Goal: Contribute content: Add original content to the website for others to see

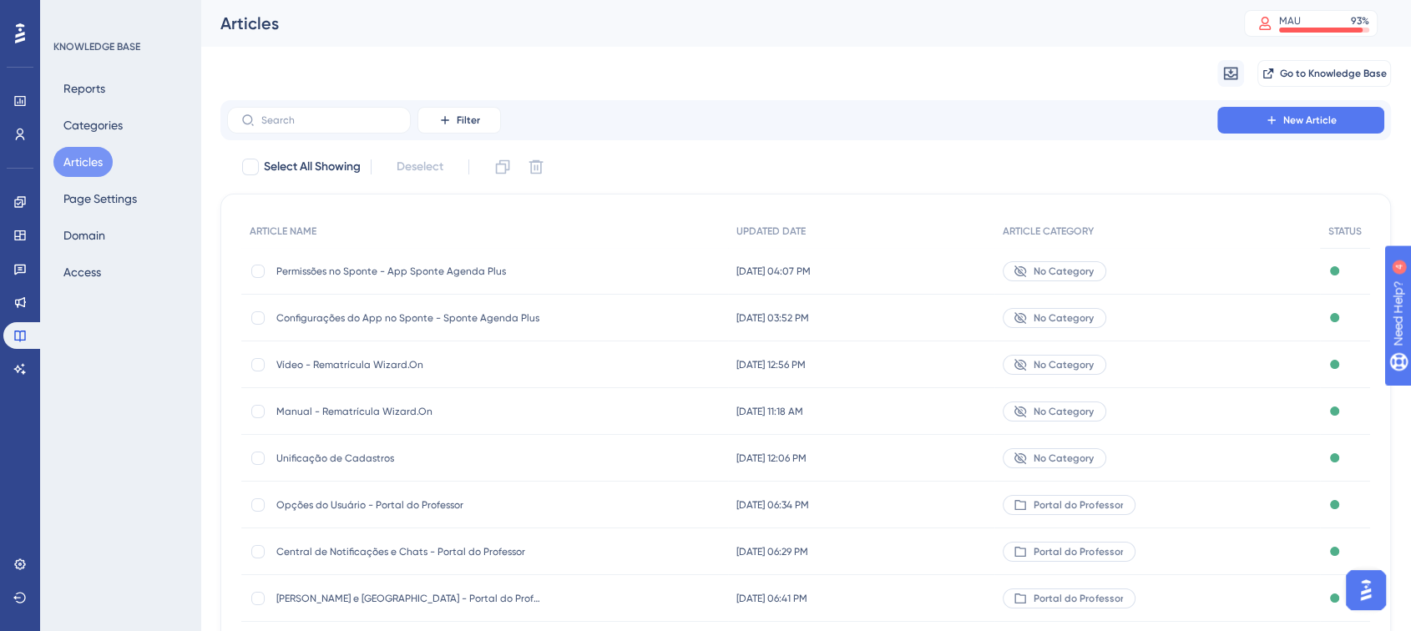
click at [1092, 320] on span "No Category" at bounding box center [1064, 318] width 60 height 13
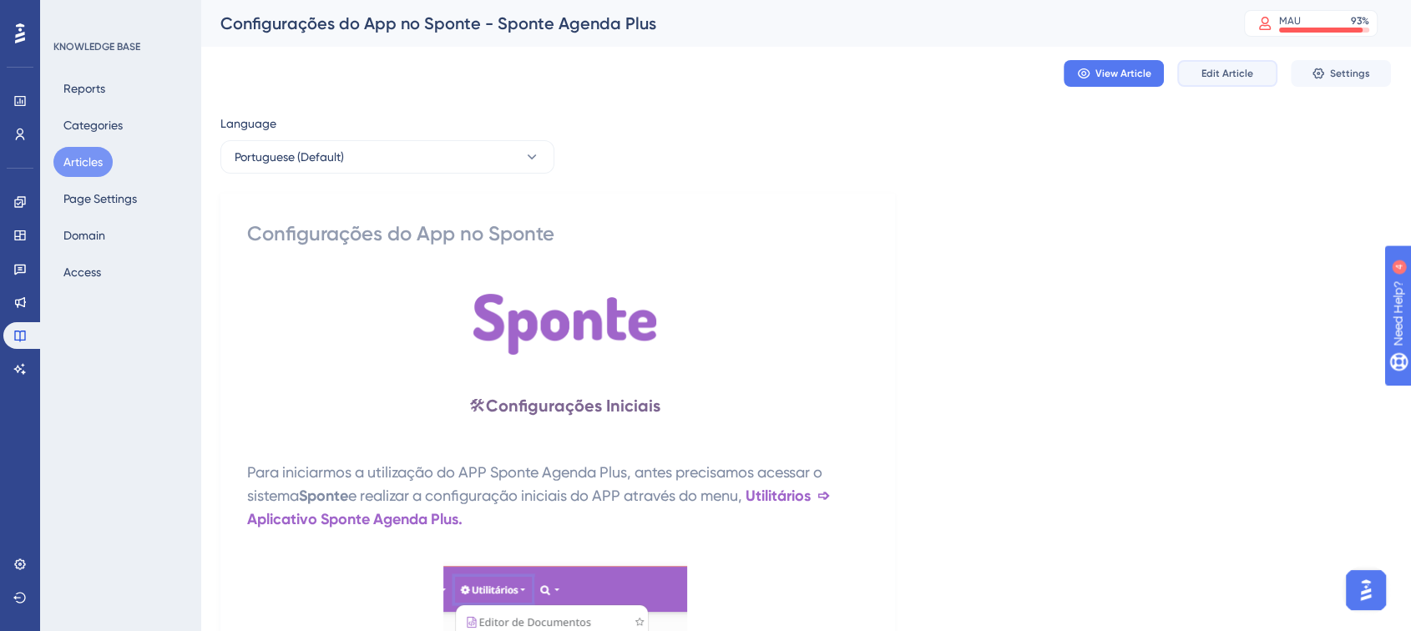
click at [1204, 68] on span "Edit Article" at bounding box center [1228, 73] width 52 height 13
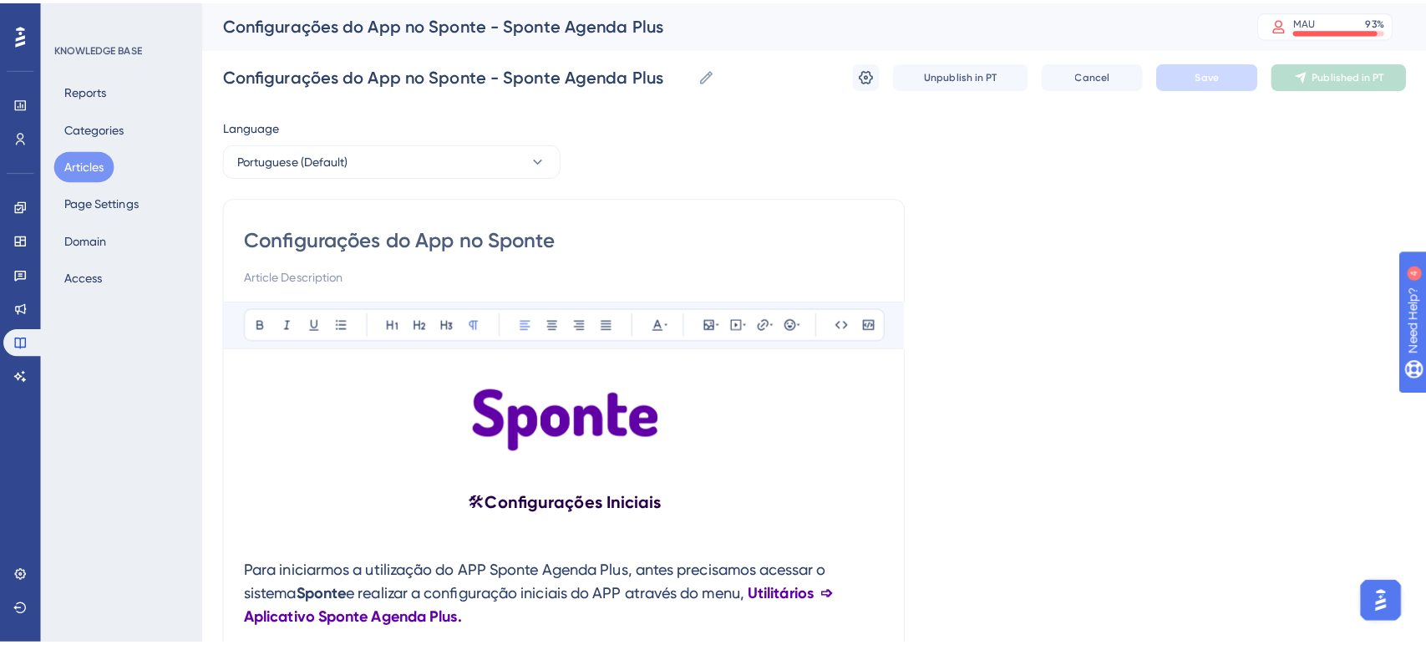
scroll to position [3508, 0]
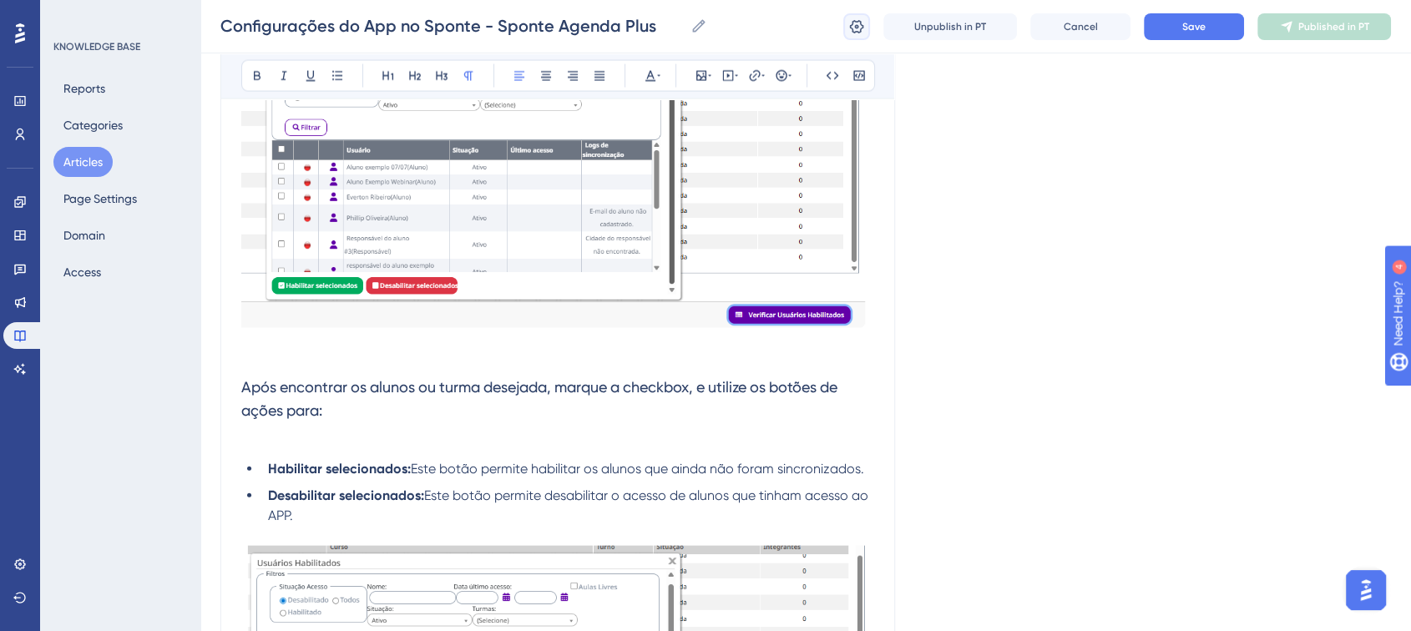
drag, startPoint x: 862, startPoint y: 21, endPoint x: 871, endPoint y: 28, distance: 11.4
click at [862, 21] on icon at bounding box center [857, 26] width 17 height 17
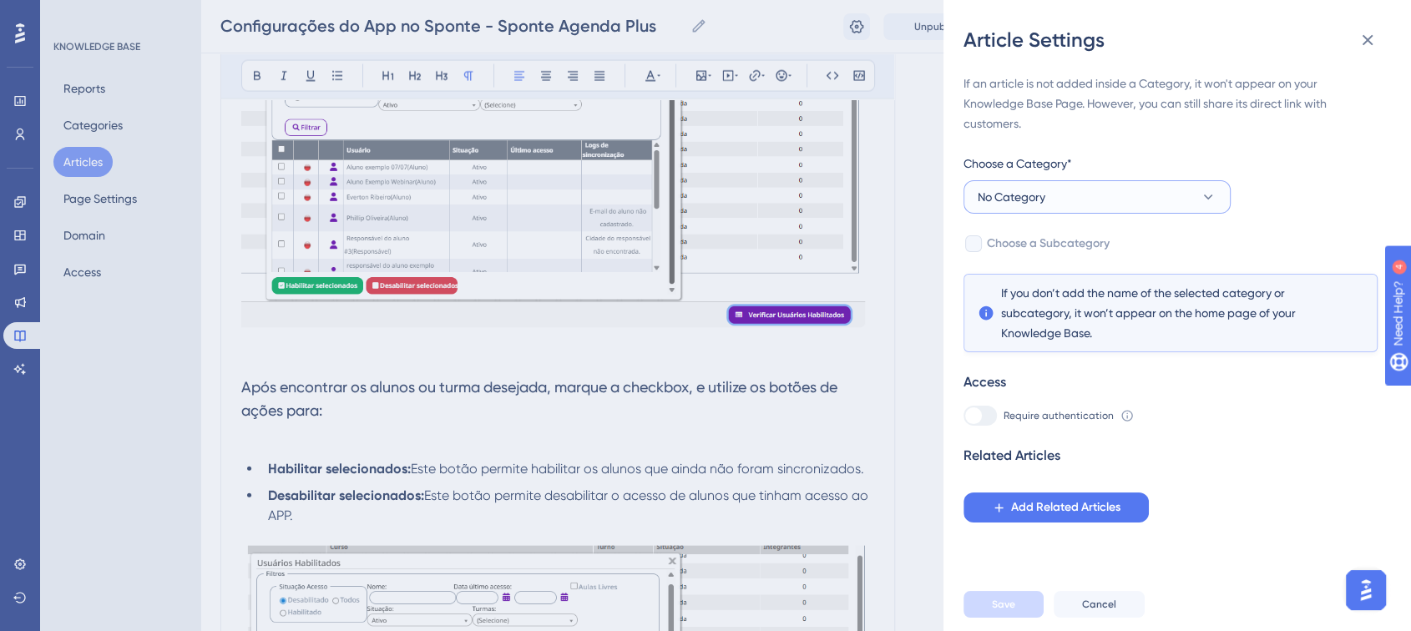
click at [1214, 207] on button "No Category" at bounding box center [1097, 196] width 267 height 33
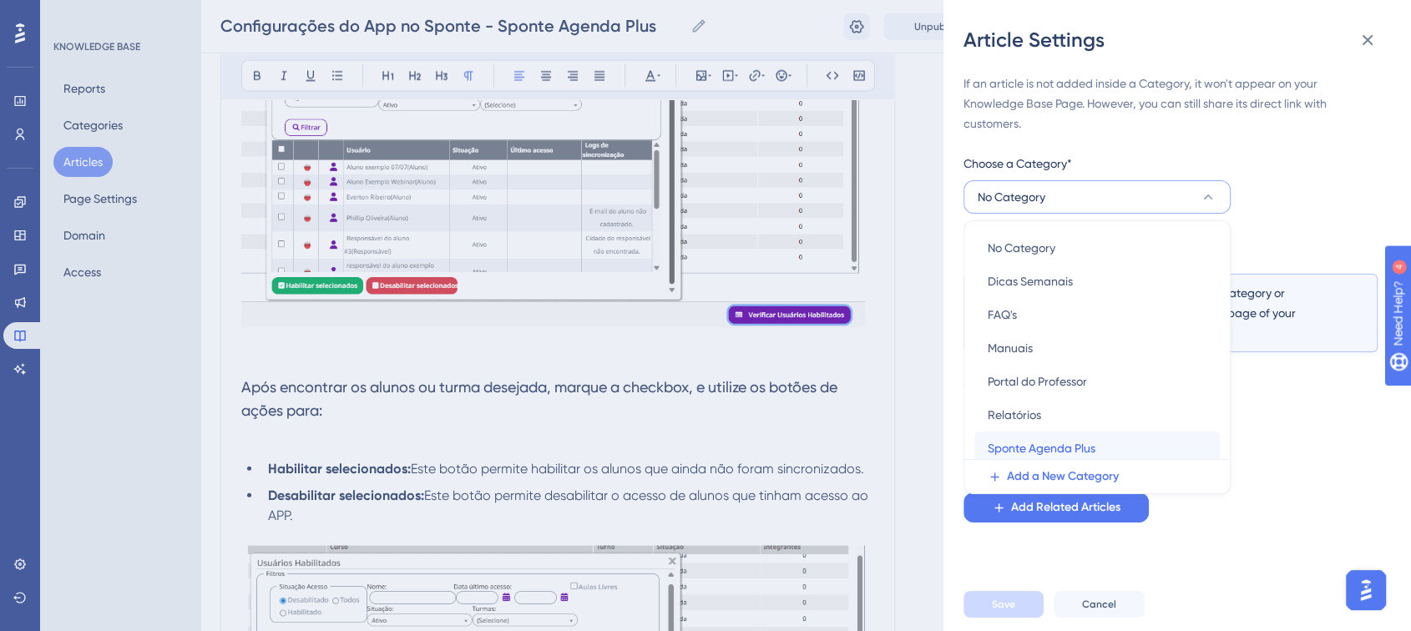
click at [991, 452] on span "Sponte Agenda Plus" at bounding box center [1042, 448] width 108 height 20
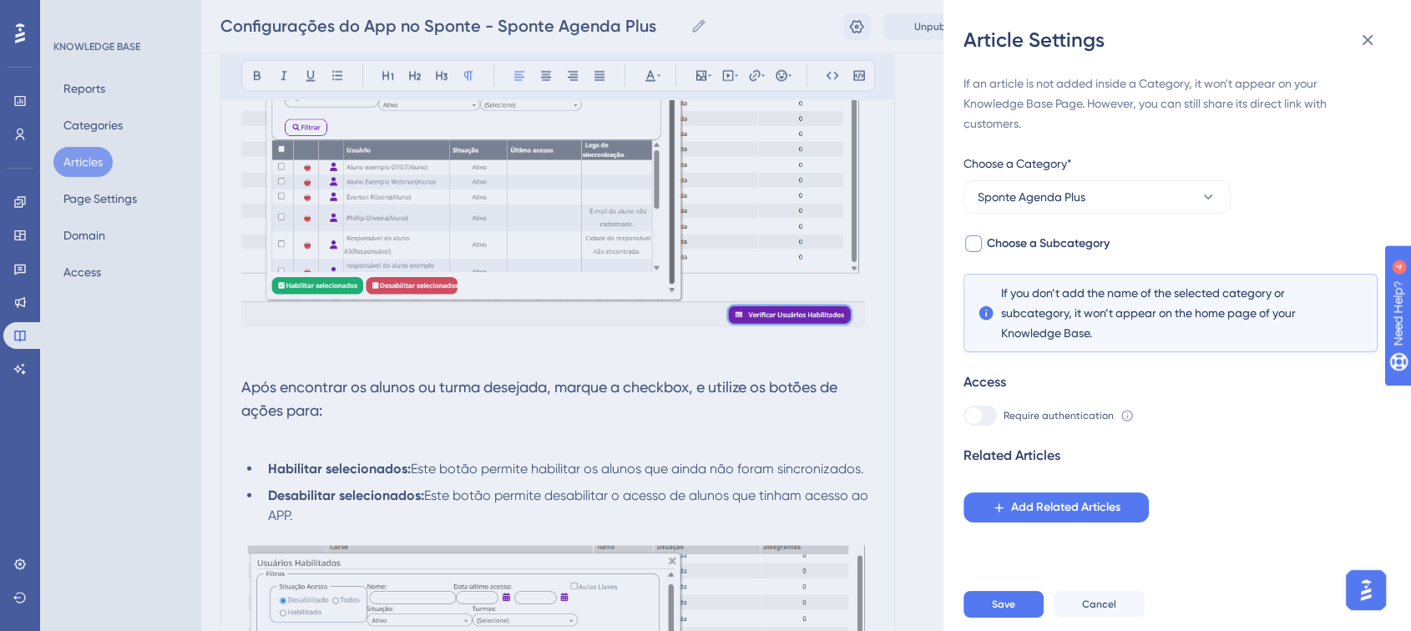
click at [975, 248] on div at bounding box center [973, 244] width 17 height 17
checkbox input "true"
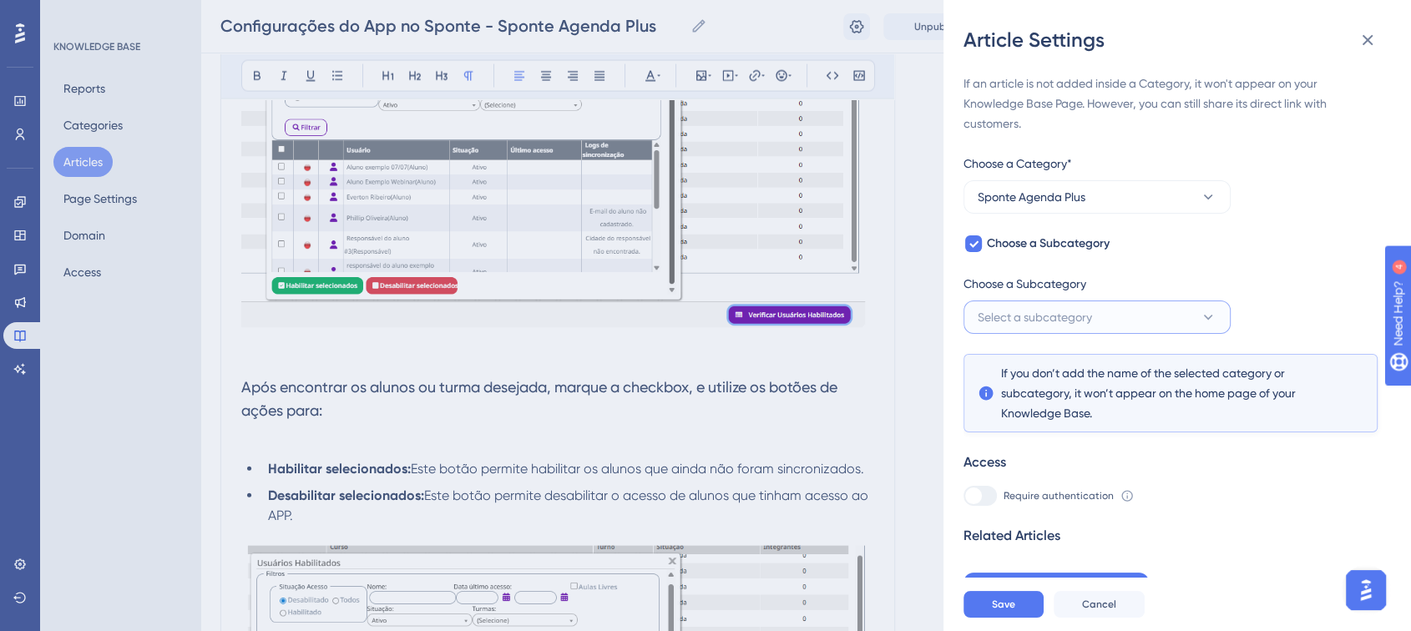
click at [1196, 311] on button "Select a subcategory" at bounding box center [1097, 317] width 267 height 33
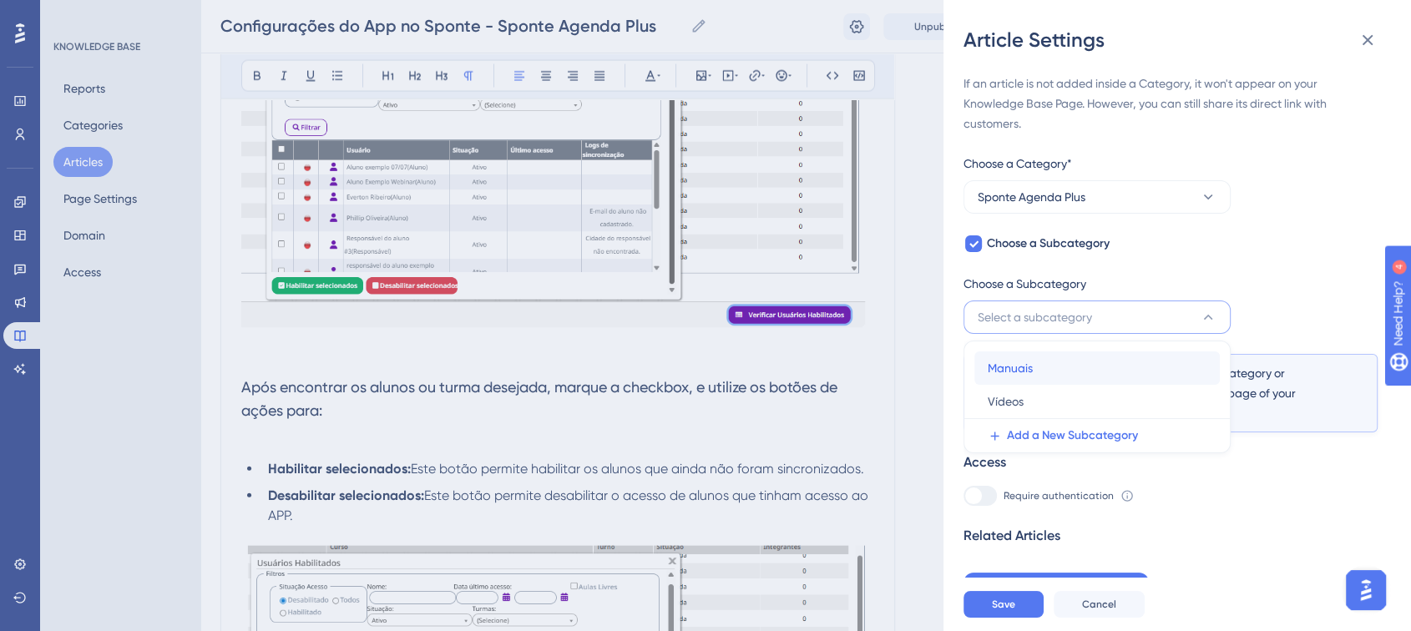
click at [1037, 355] on div "Manuais Manuais" at bounding box center [1097, 368] width 219 height 33
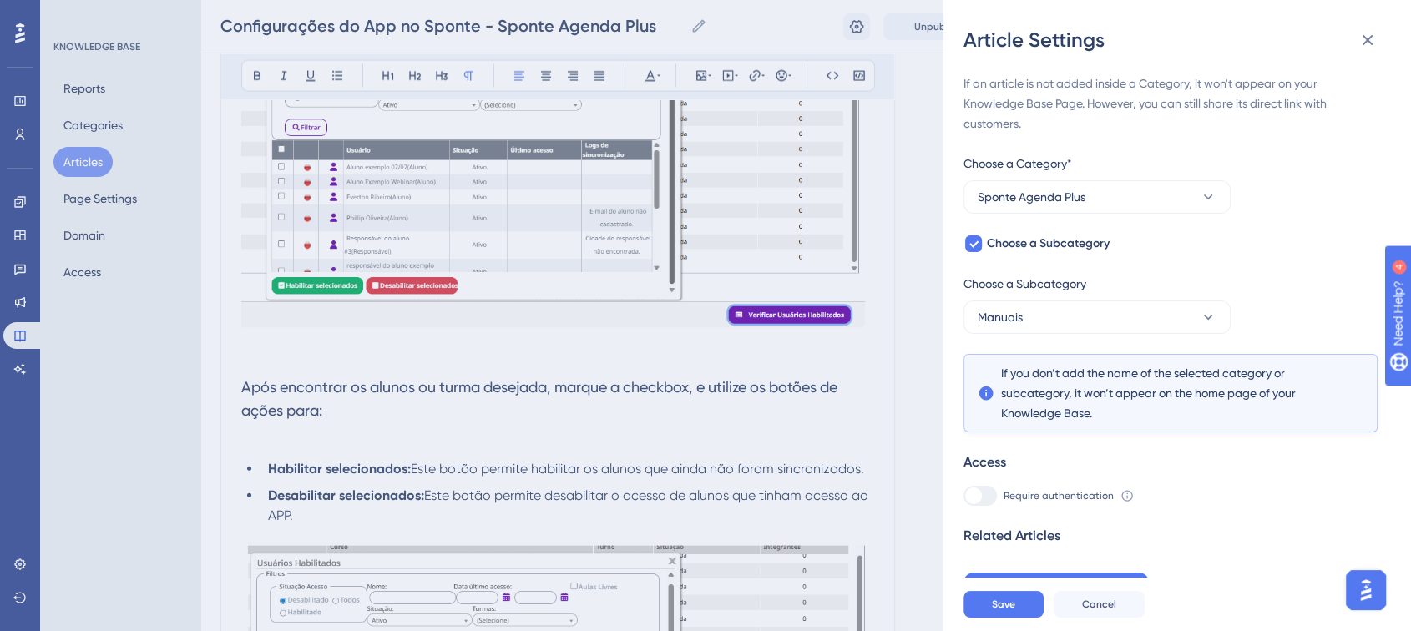
click at [1269, 292] on div "If an article is not added inside a Category, it won't appear on your Knowledge…" at bounding box center [1171, 338] width 414 height 530
click at [0, 0] on div "Article Settings If an article is not added inside a Category, it won't appear …" at bounding box center [0, 0] width 0 height 0
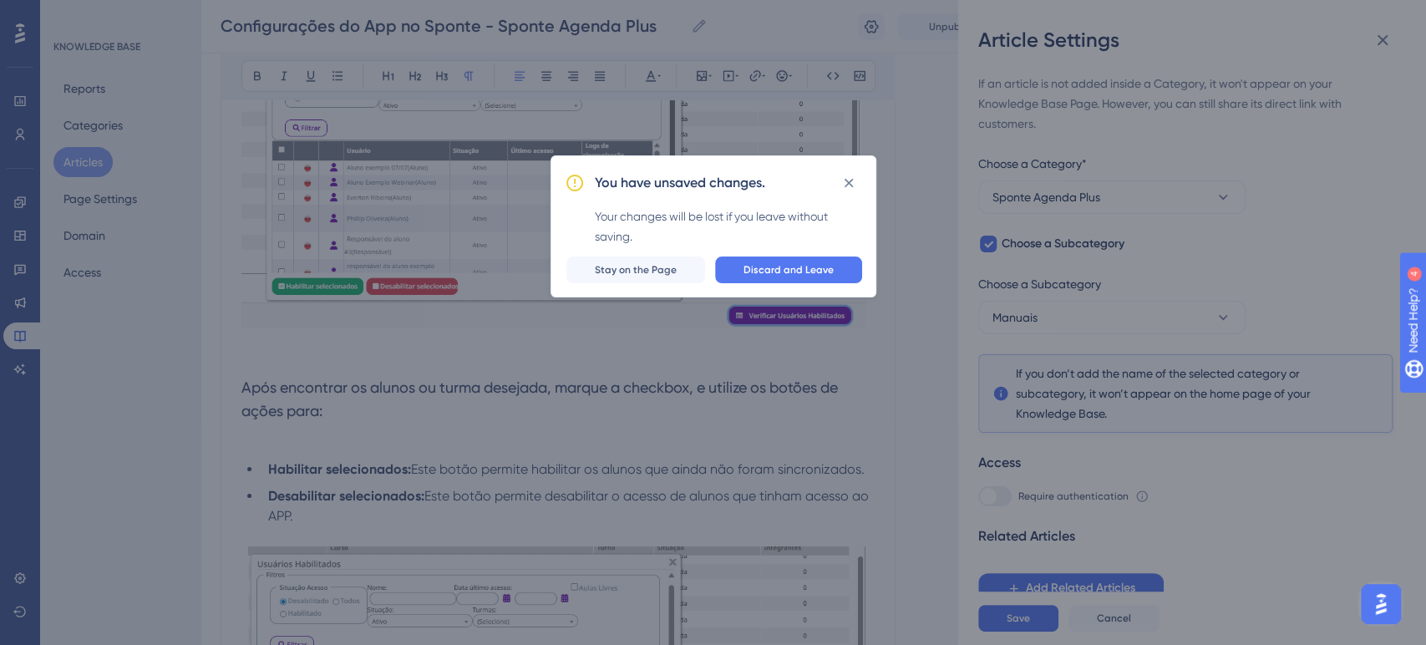
click at [791, 272] on span "Discard and Leave" at bounding box center [788, 269] width 90 height 13
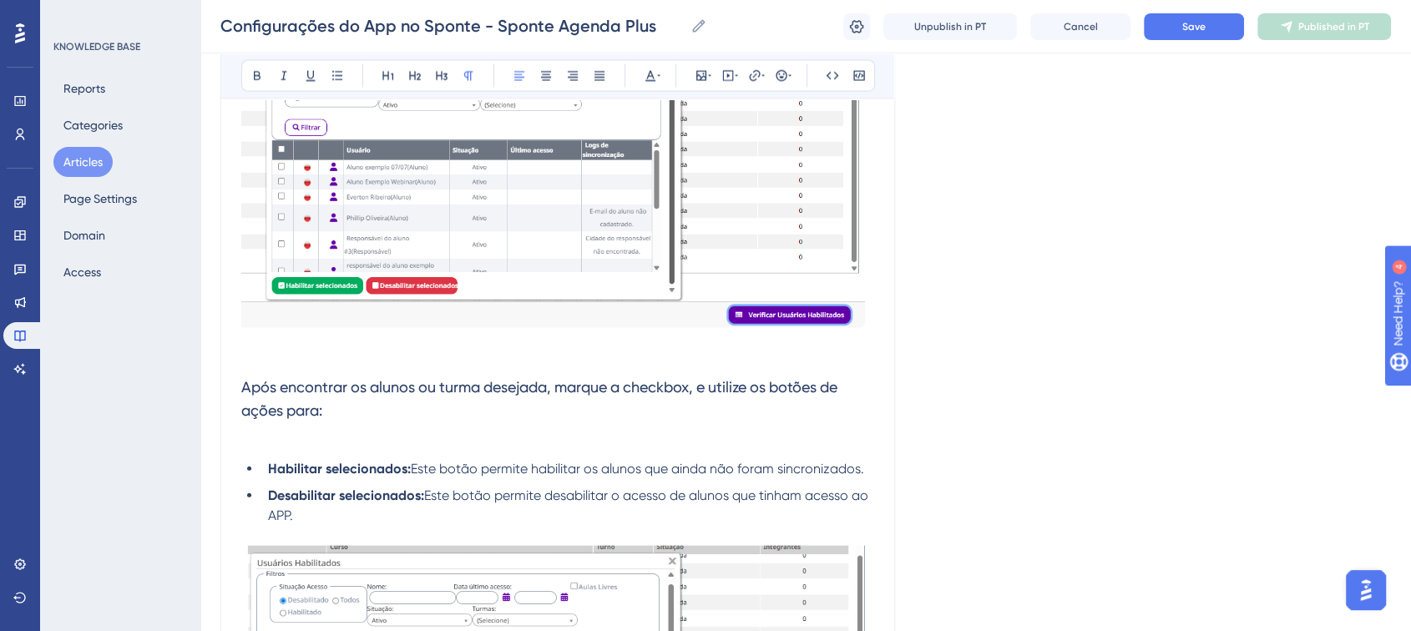
click at [68, 159] on button "Articles" at bounding box center [82, 162] width 59 height 30
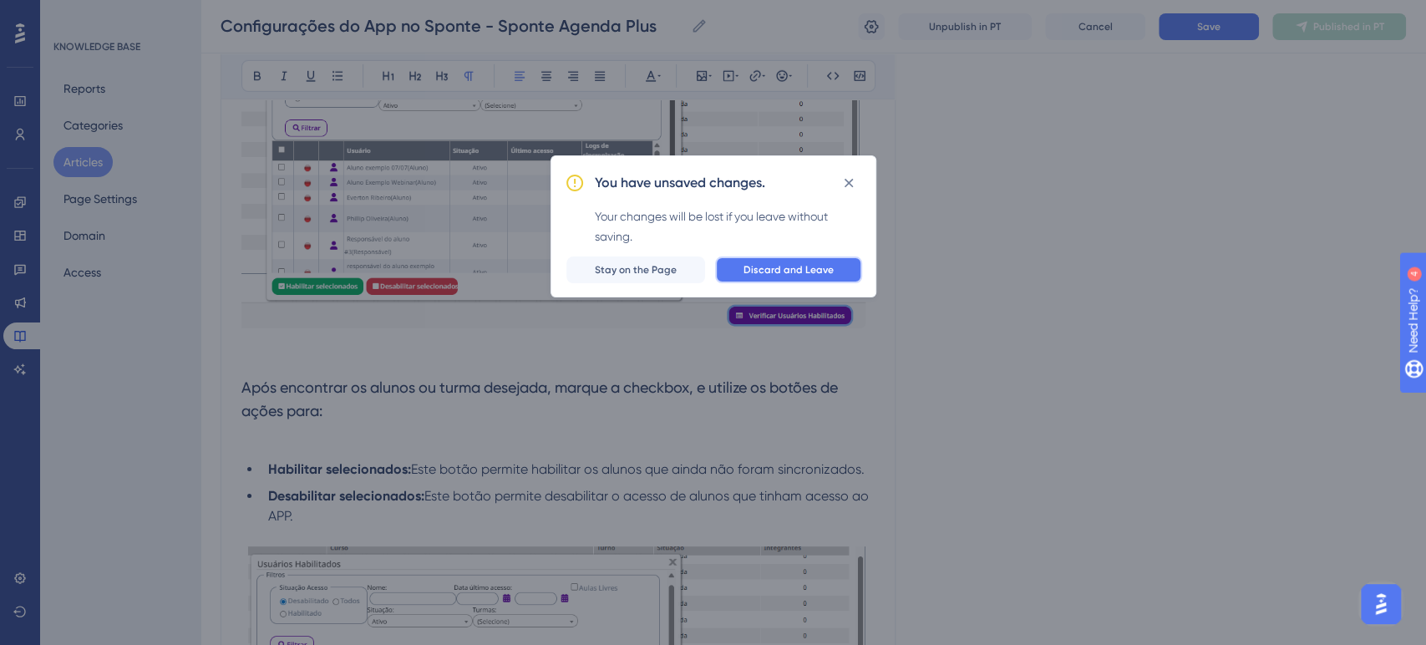
click at [806, 263] on span "Discard and Leave" at bounding box center [788, 269] width 90 height 13
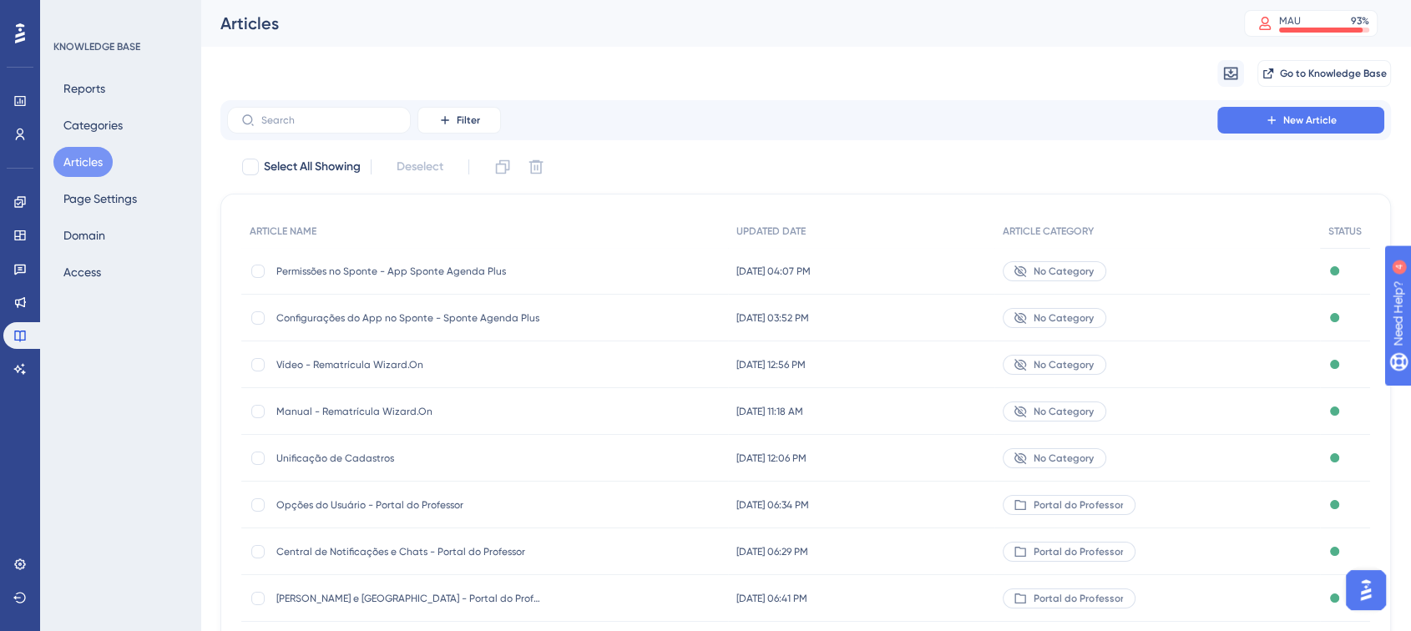
click at [924, 316] on div "[DATE] 03:52 PM [DATE] 03:52 PM" at bounding box center [861, 318] width 267 height 47
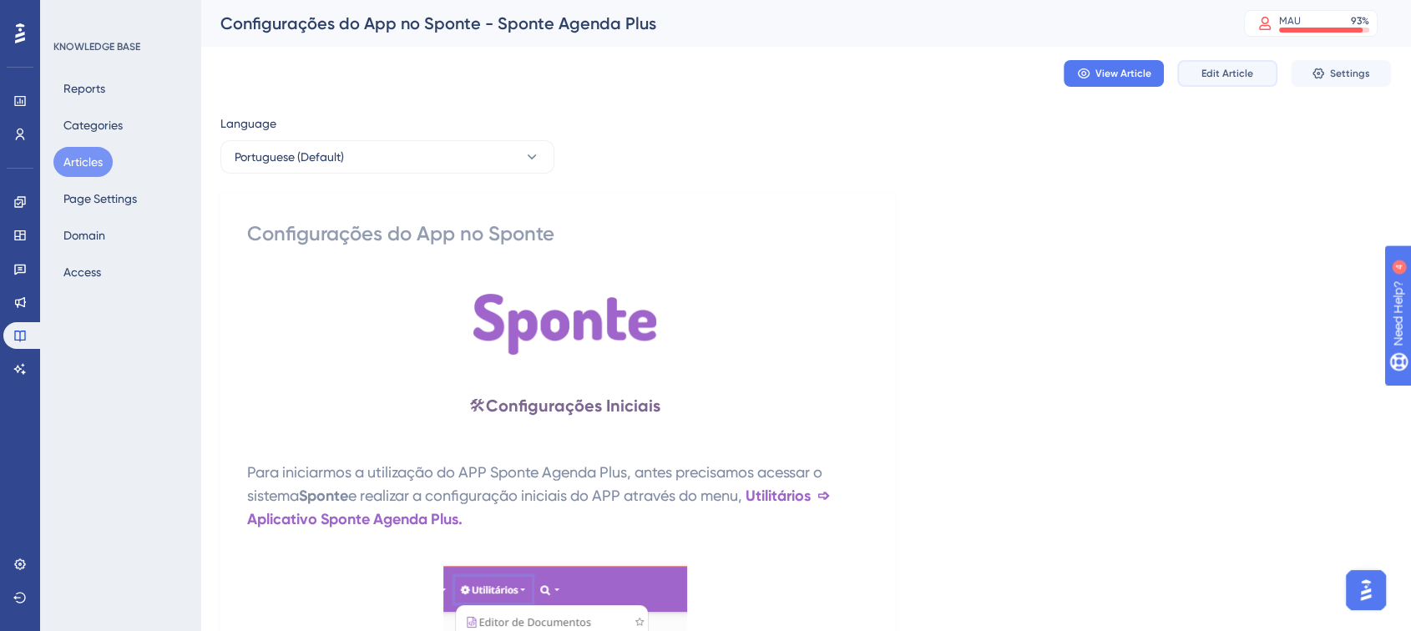
click at [1201, 70] on button "Edit Article" at bounding box center [1228, 73] width 100 height 27
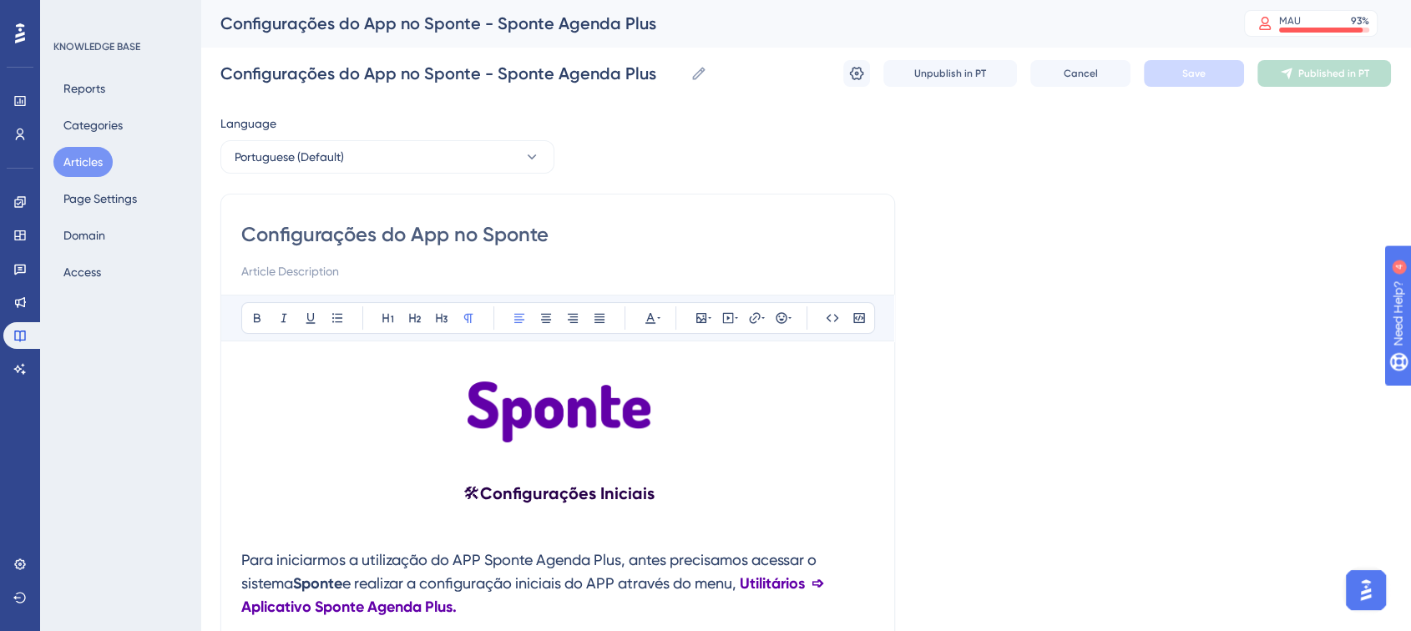
scroll to position [3508, 0]
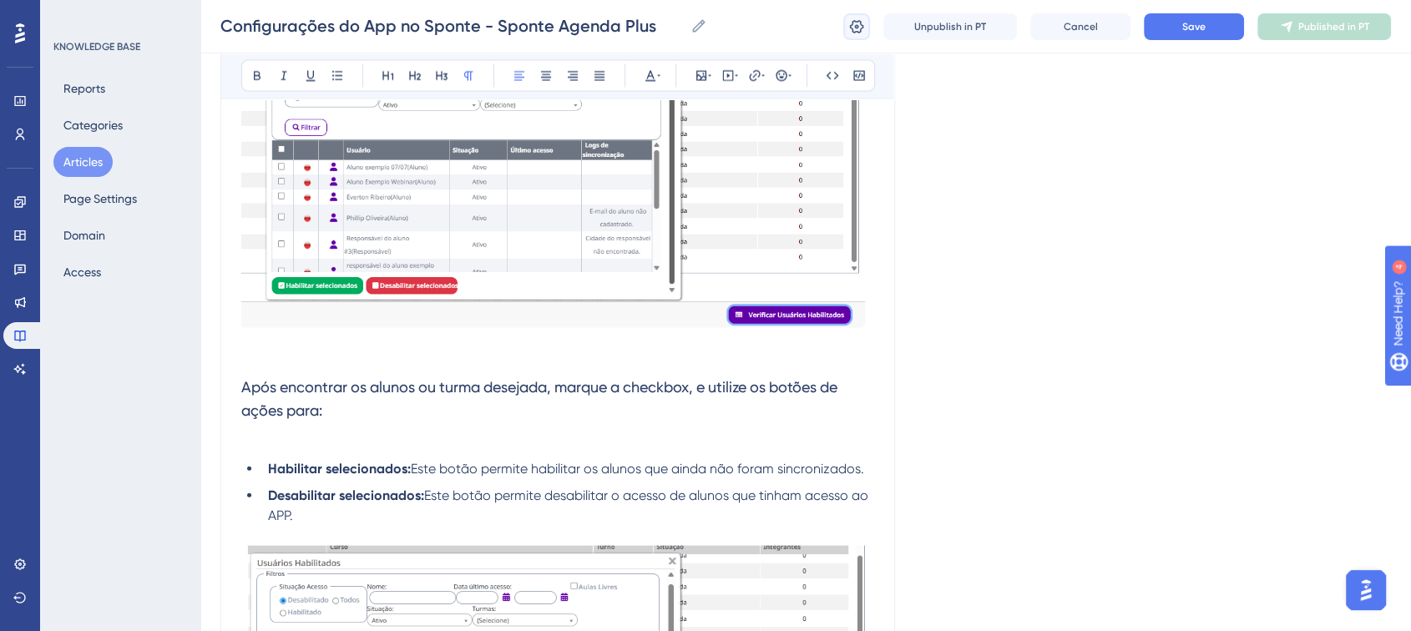
click at [856, 37] on button at bounding box center [857, 26] width 27 height 27
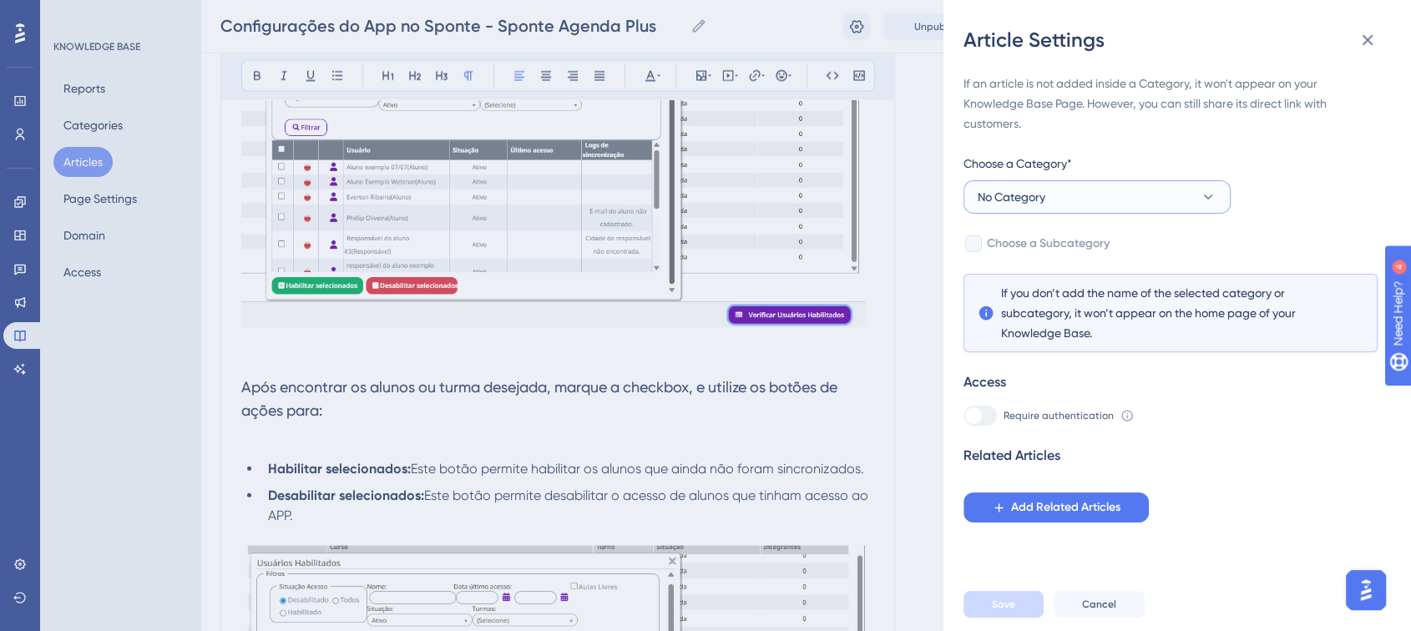
click at [1129, 198] on button "No Category" at bounding box center [1097, 196] width 267 height 33
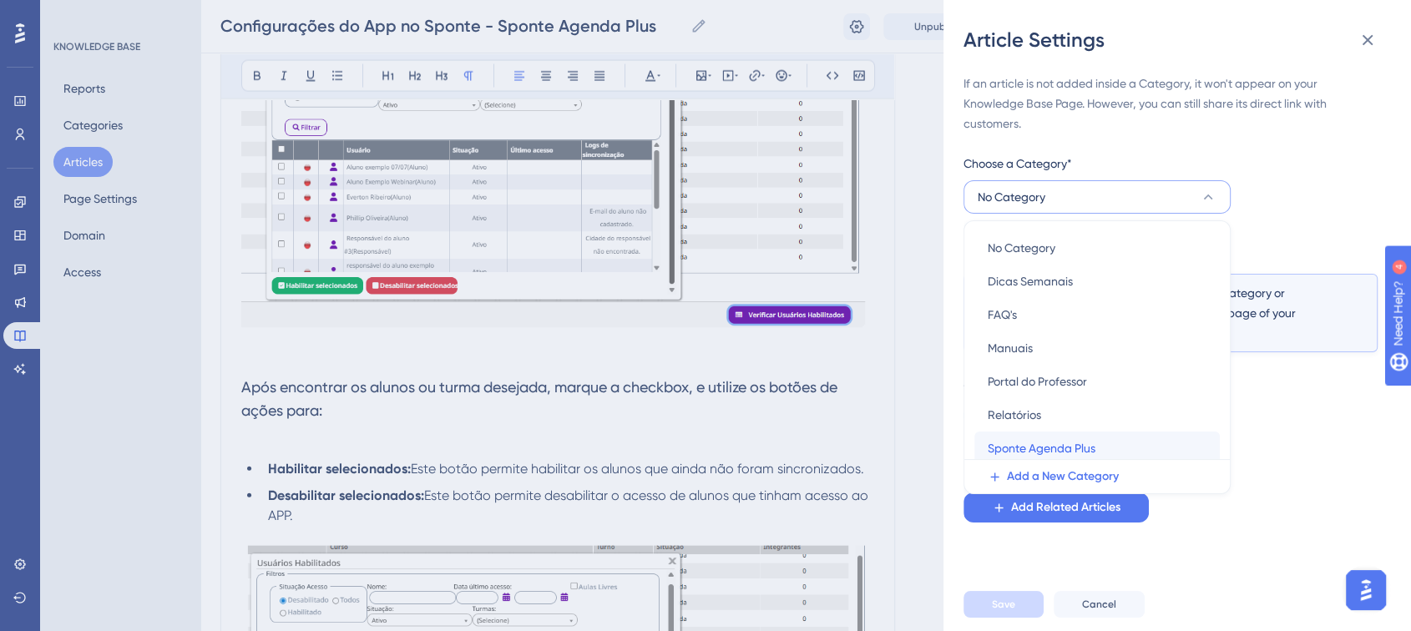
click at [1021, 440] on span "Sponte Agenda Plus" at bounding box center [1042, 448] width 108 height 20
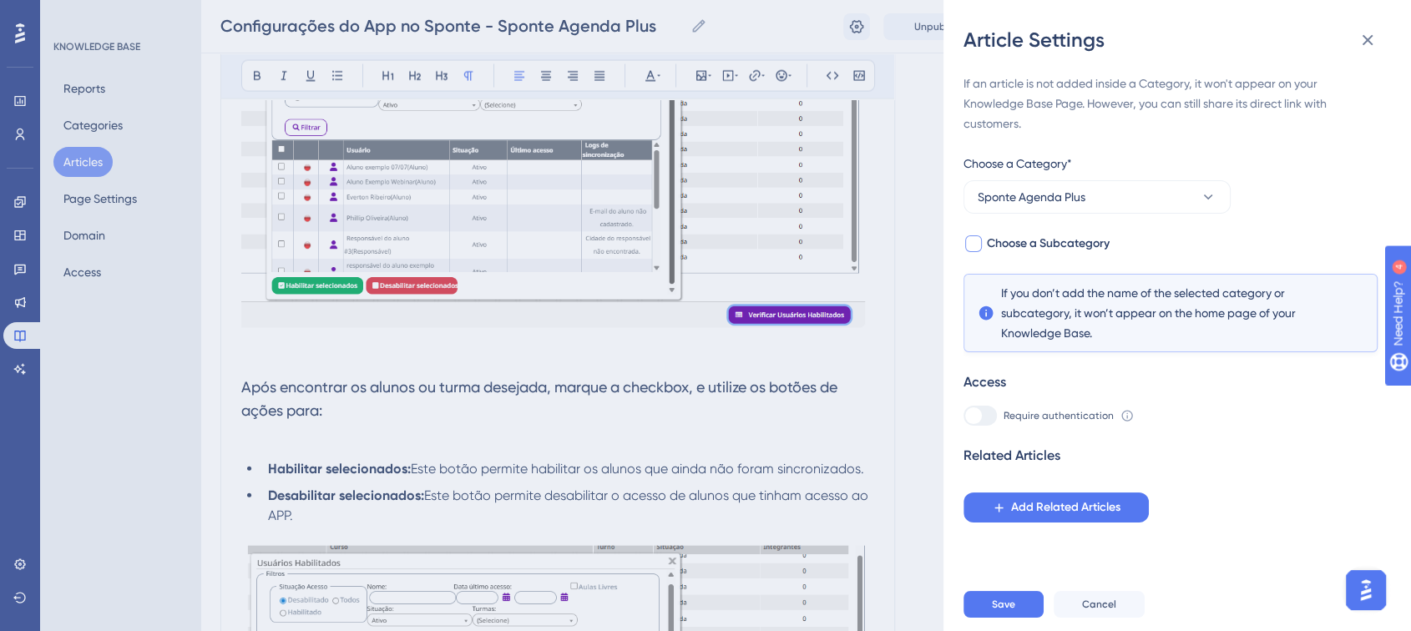
click at [970, 247] on div at bounding box center [973, 244] width 17 height 17
checkbox input "true"
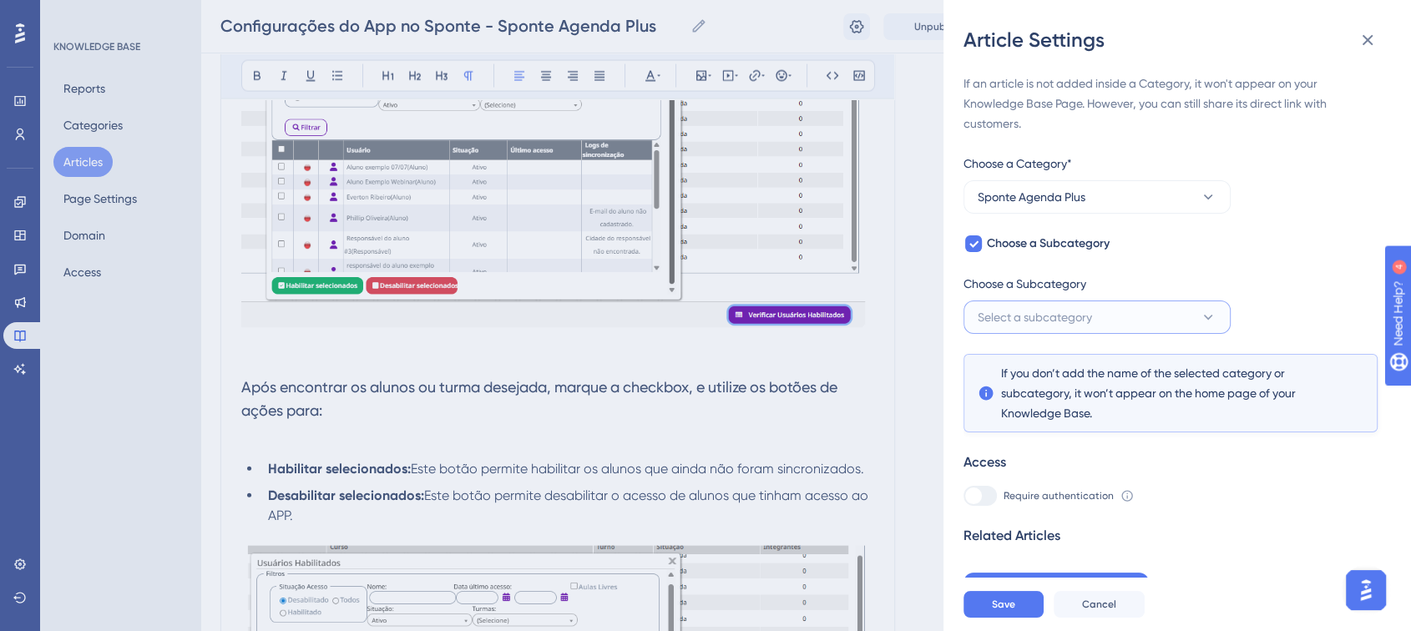
click at [1060, 319] on span "Select a subcategory" at bounding box center [1035, 317] width 114 height 20
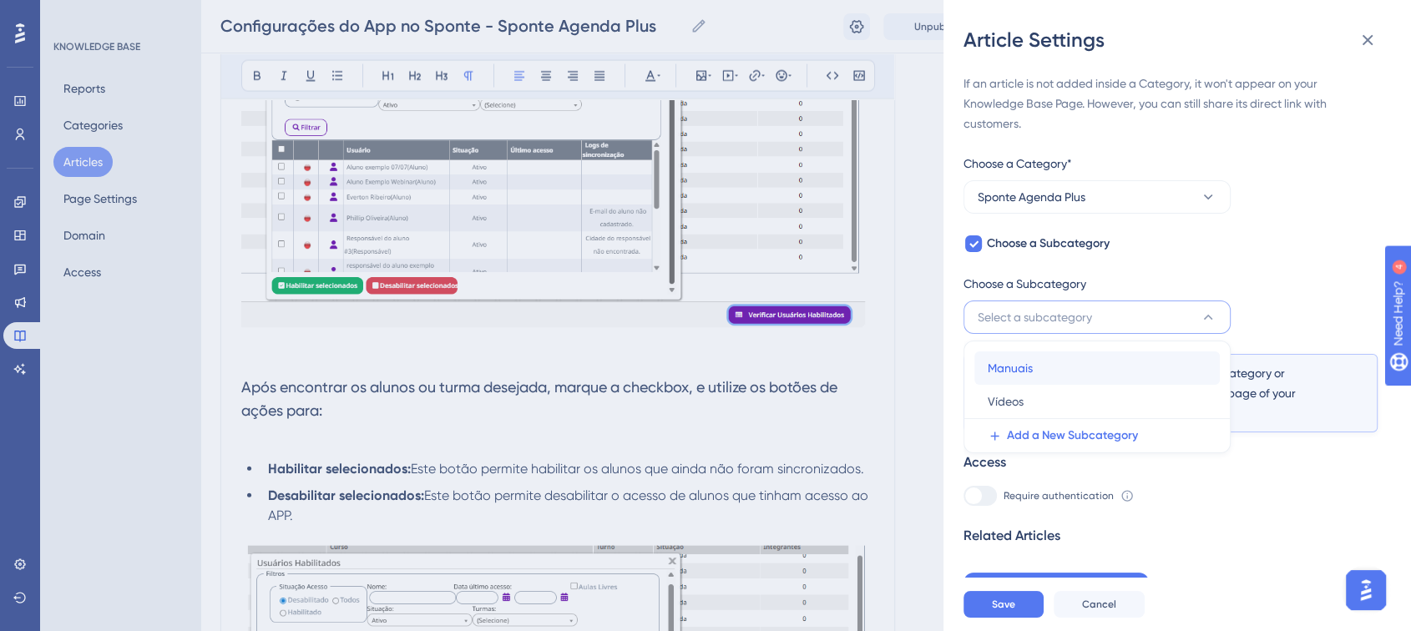
drag, startPoint x: 1041, startPoint y: 366, endPoint x: 1056, endPoint y: 360, distance: 15.4
click at [1041, 366] on div "Manuais Manuais" at bounding box center [1097, 368] width 219 height 33
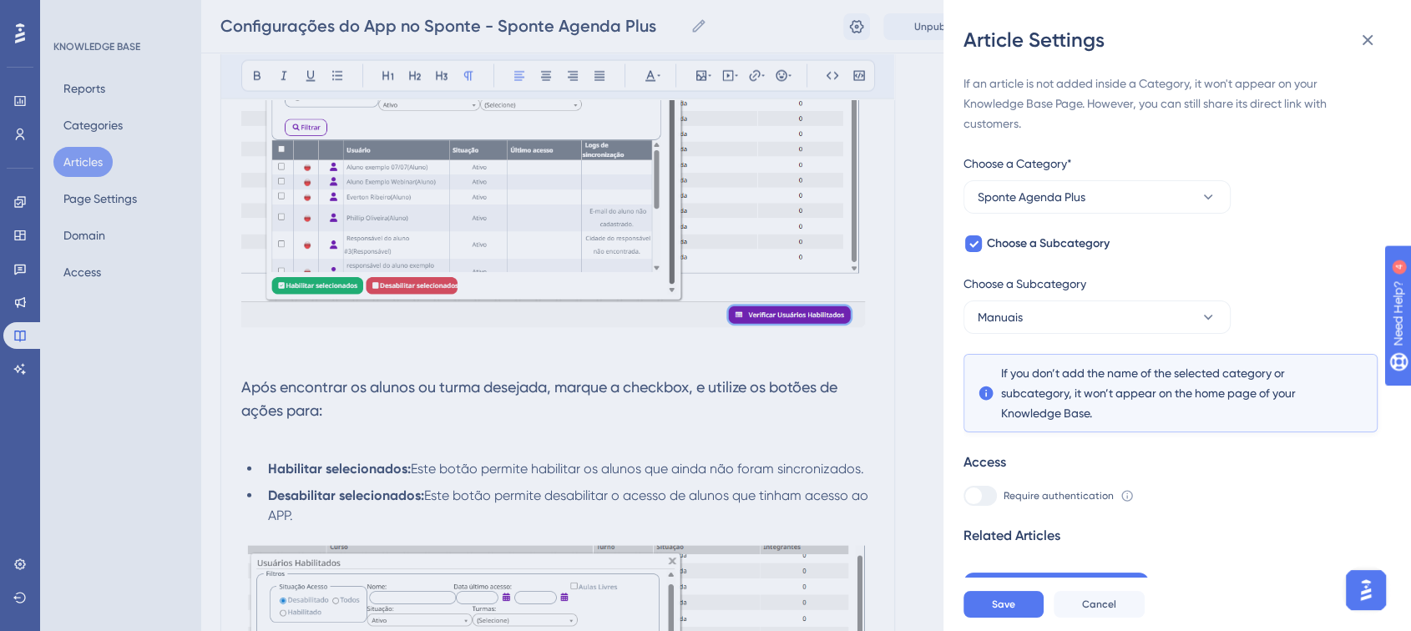
click at [1264, 299] on div "If an article is not added inside a Category, it won't appear on your Knowledge…" at bounding box center [1171, 338] width 414 height 530
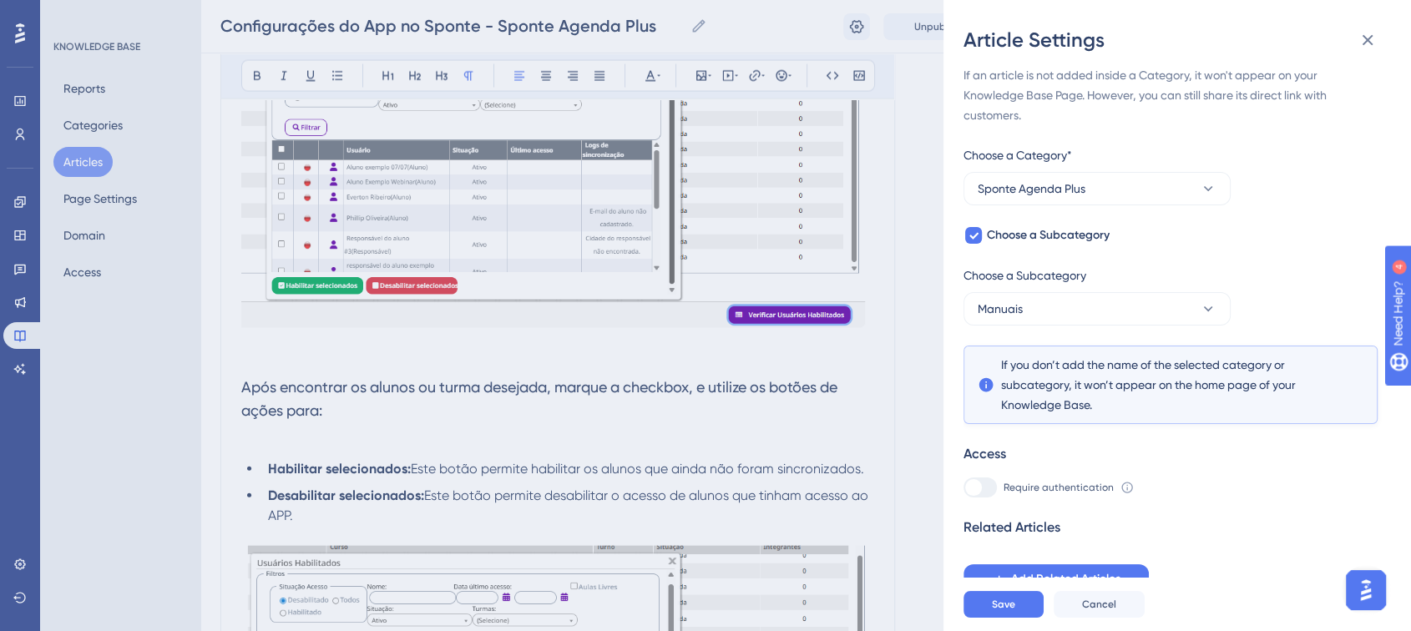
scroll to position [11, 0]
click at [1016, 614] on button "Save" at bounding box center [1004, 604] width 80 height 27
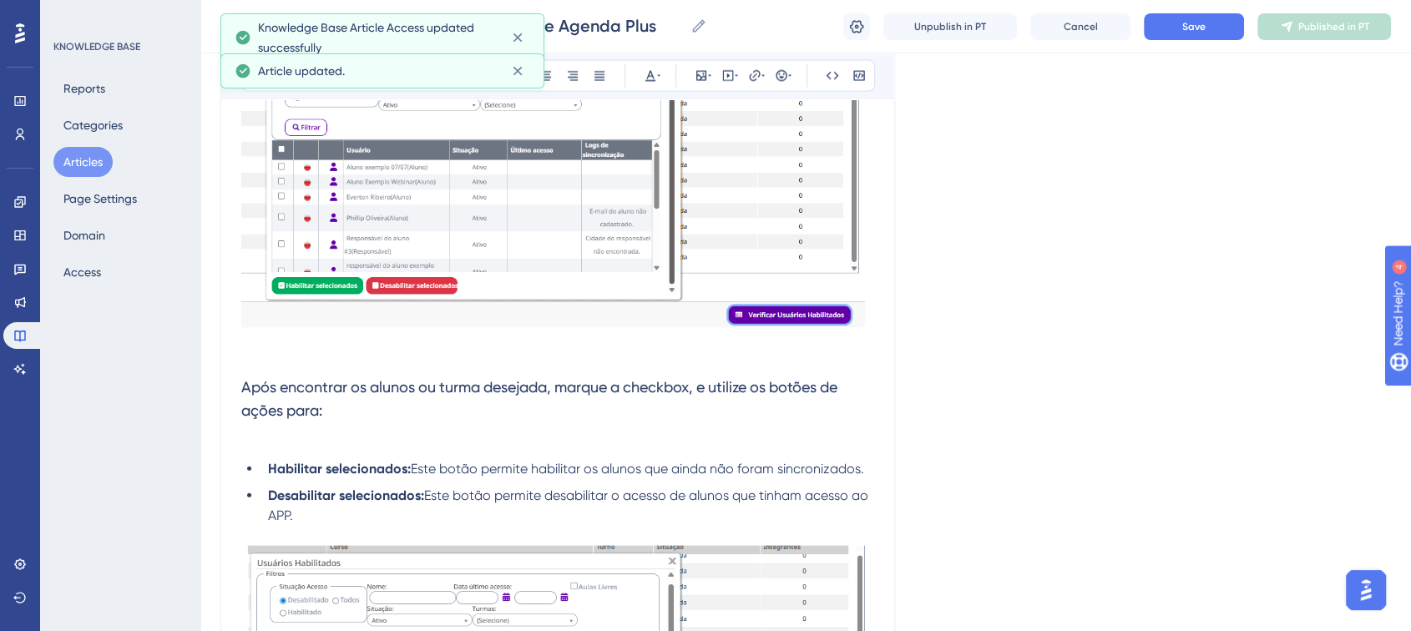
click at [1183, 39] on div "Configurações do App no Sponte - Sponte Agenda Plus Configurações do App no Spo…" at bounding box center [805, 26] width 1211 height 53
click at [1186, 34] on button "Save" at bounding box center [1194, 26] width 100 height 27
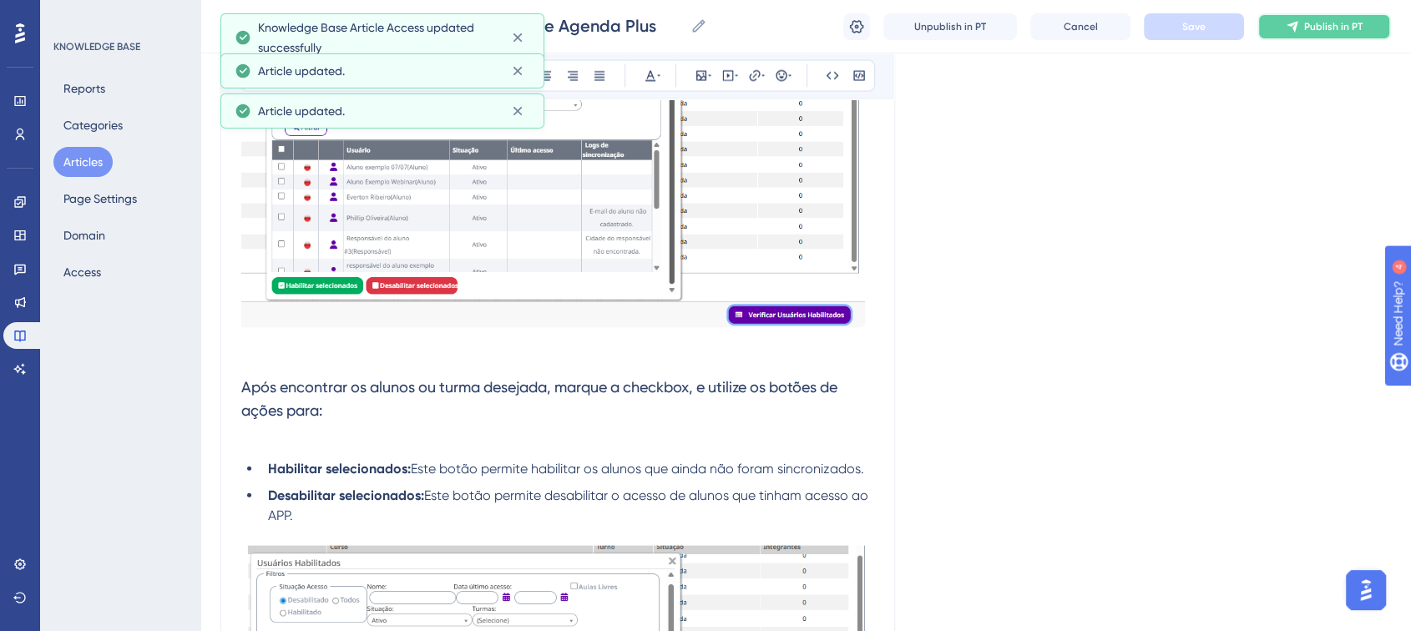
click at [1309, 34] on button "Publish in PT" at bounding box center [1325, 26] width 134 height 27
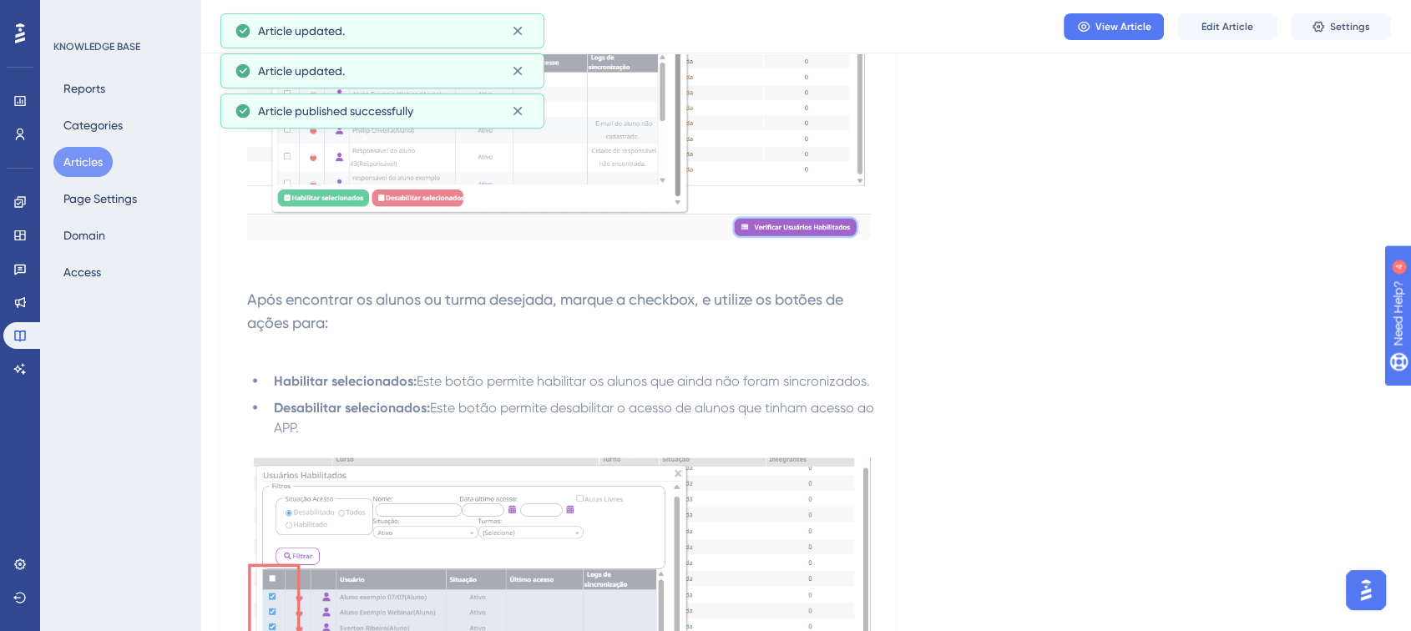
click at [96, 172] on button "Articles" at bounding box center [82, 162] width 59 height 30
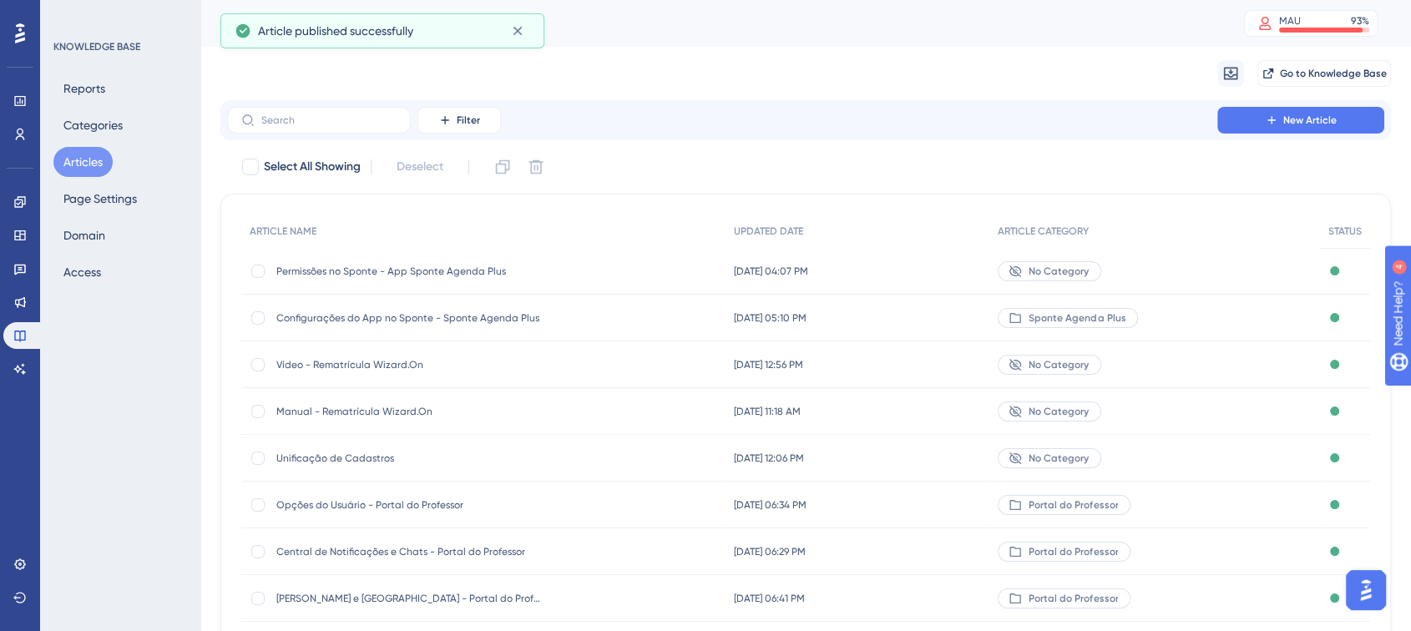
click at [948, 263] on div "[DATE] 04:07 PM [DATE] 04:07 PM" at bounding box center [858, 271] width 265 height 47
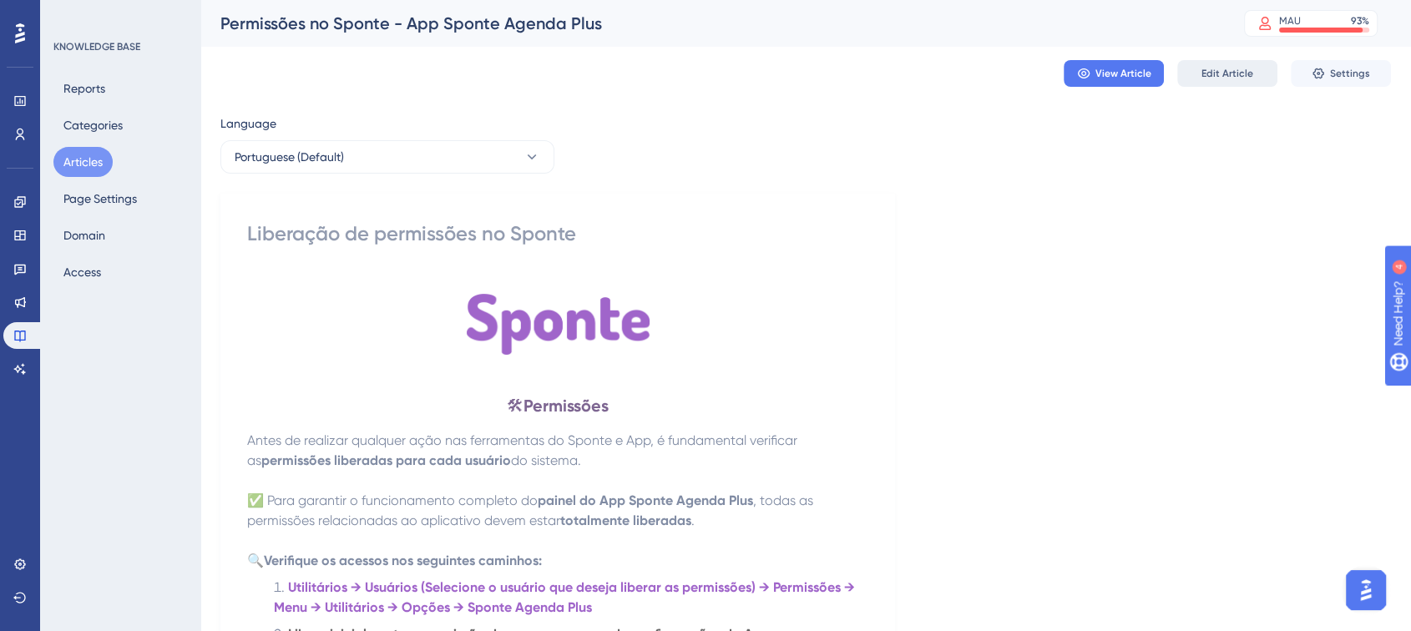
click at [1229, 79] on span "Edit Article" at bounding box center [1228, 73] width 52 height 13
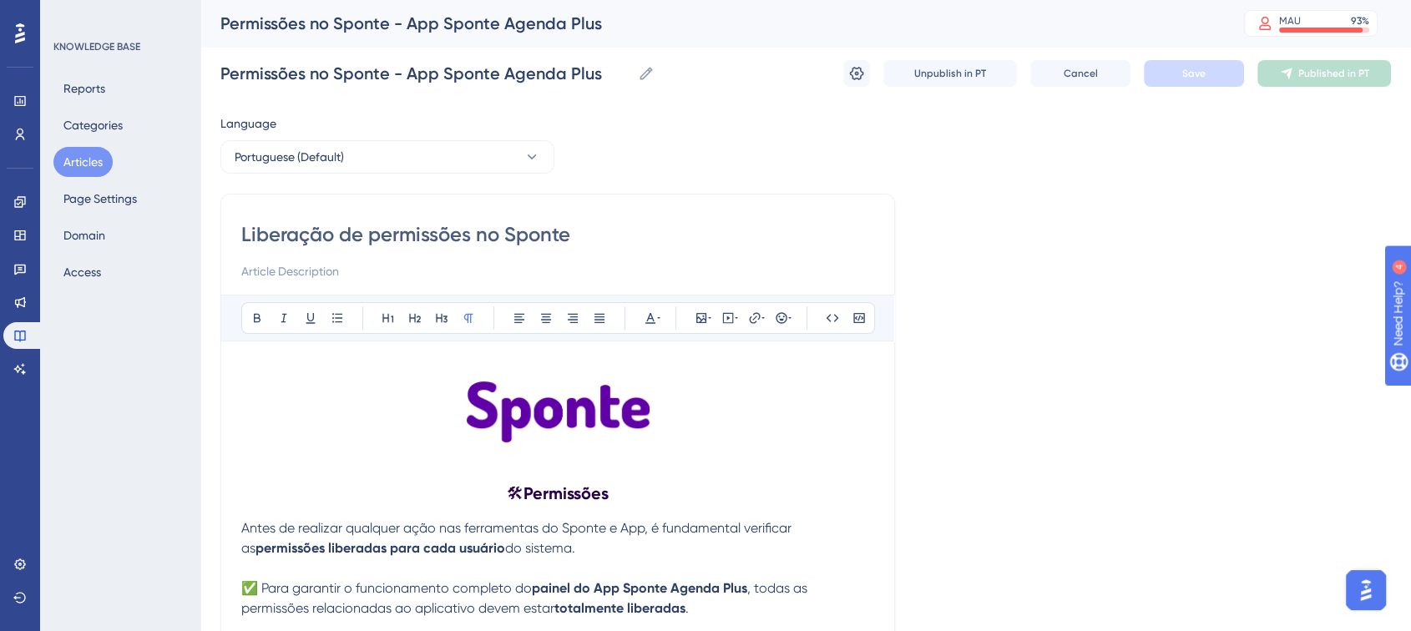
scroll to position [570, 0]
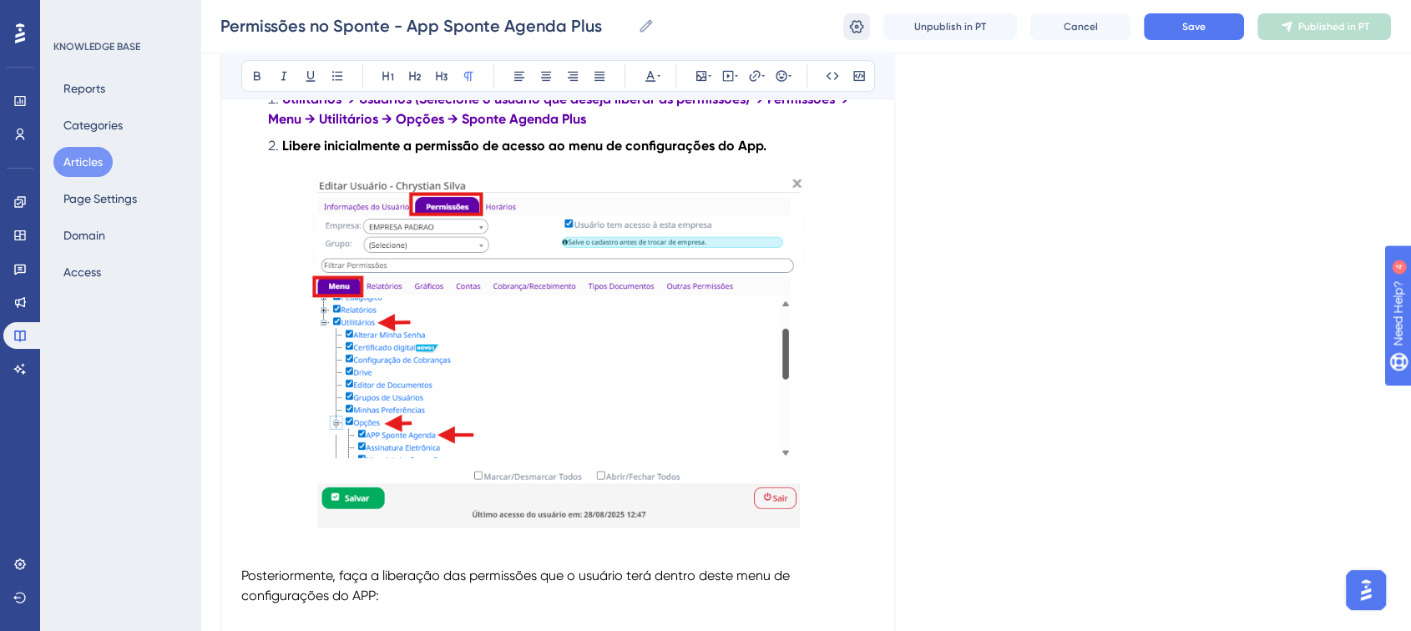
click at [869, 28] on button at bounding box center [857, 26] width 27 height 27
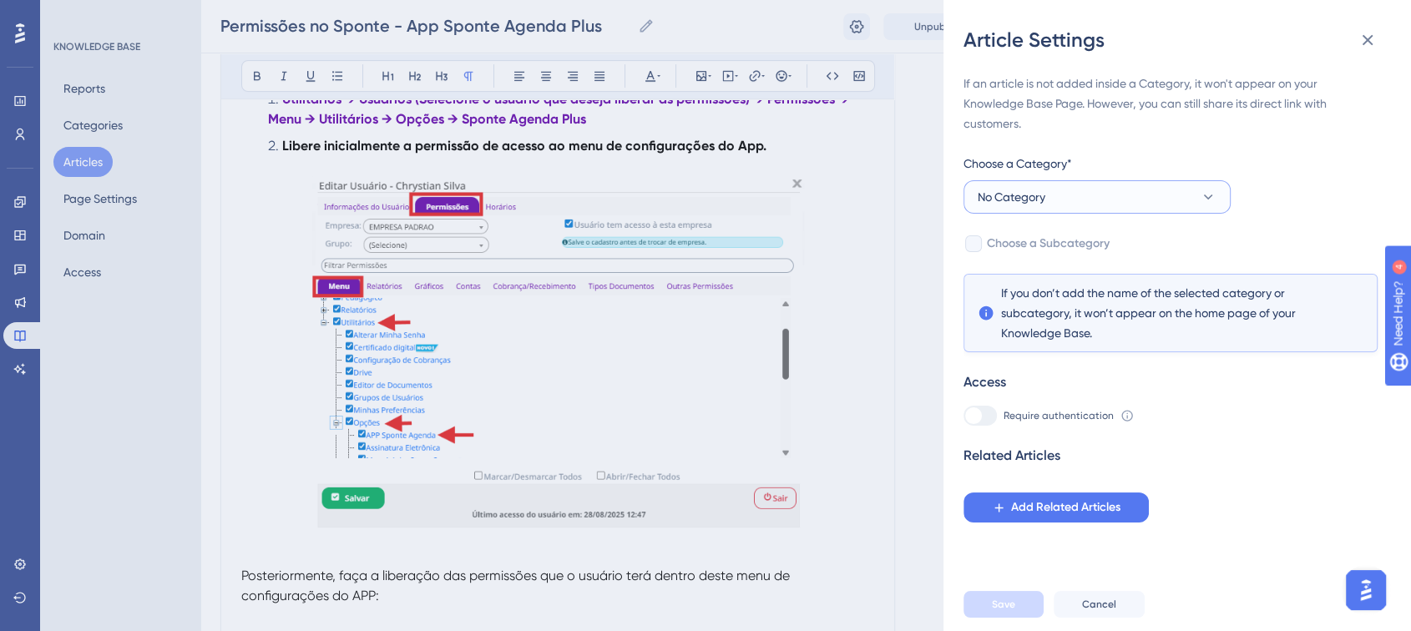
click at [1087, 201] on button "No Category" at bounding box center [1097, 196] width 267 height 33
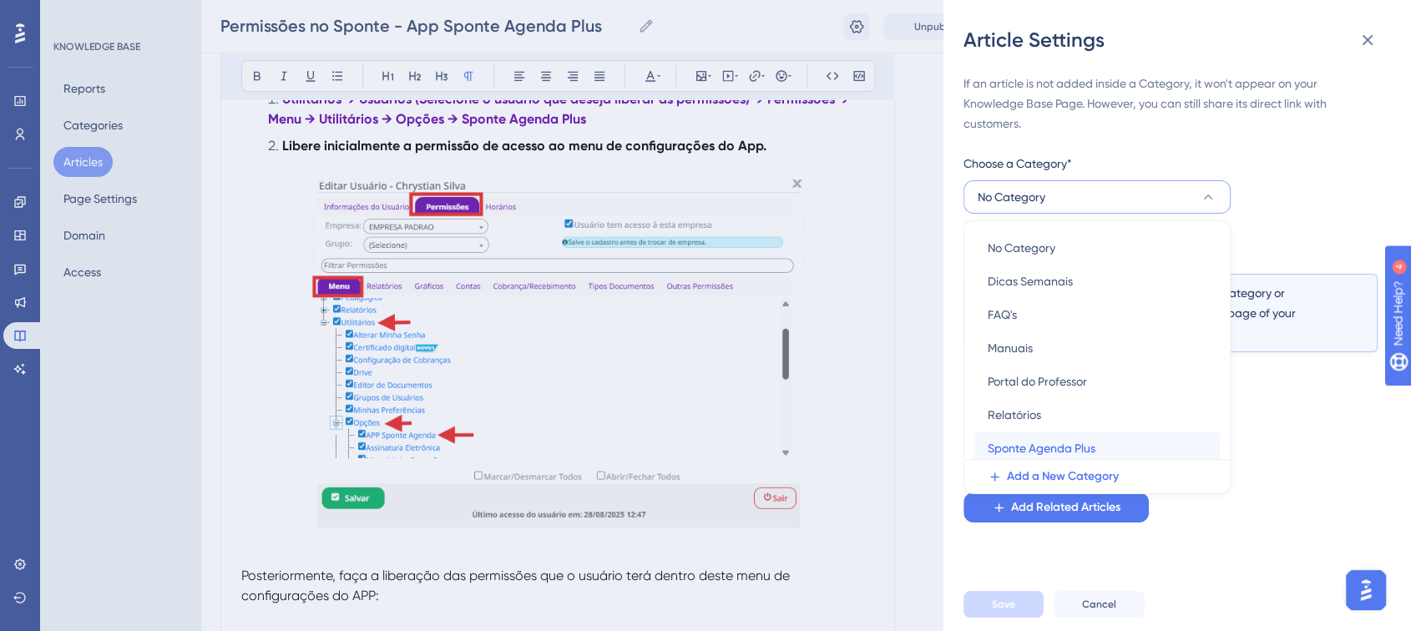
click at [1029, 439] on span "Sponte Agenda Plus" at bounding box center [1042, 448] width 108 height 20
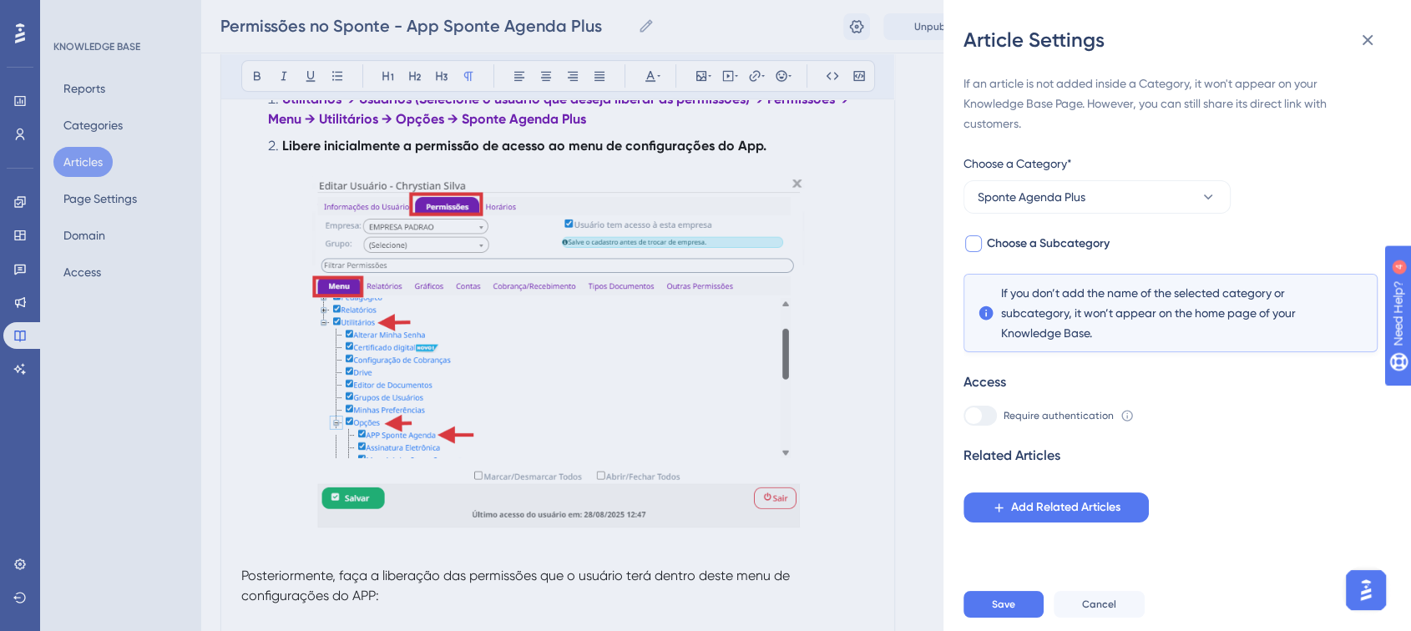
click at [983, 245] on label "Choose a Subcategory" at bounding box center [1037, 244] width 146 height 20
checkbox input "true"
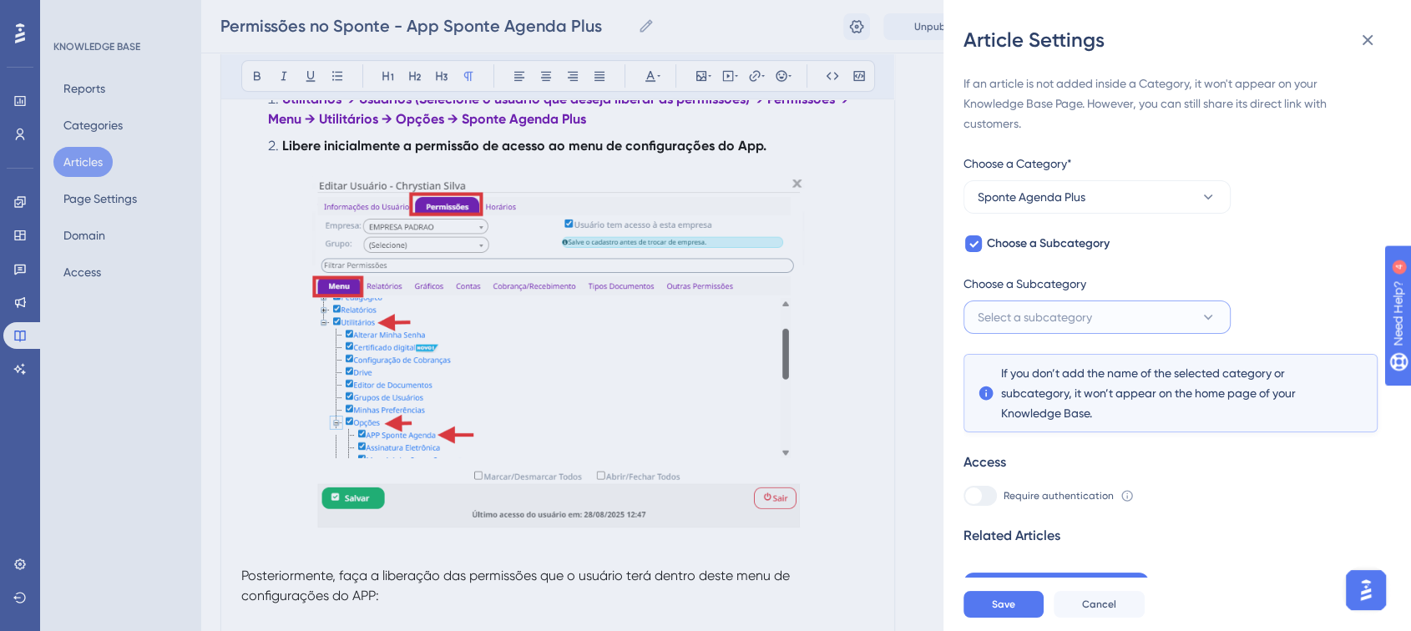
click at [1051, 319] on span "Select a subcategory" at bounding box center [1035, 317] width 114 height 20
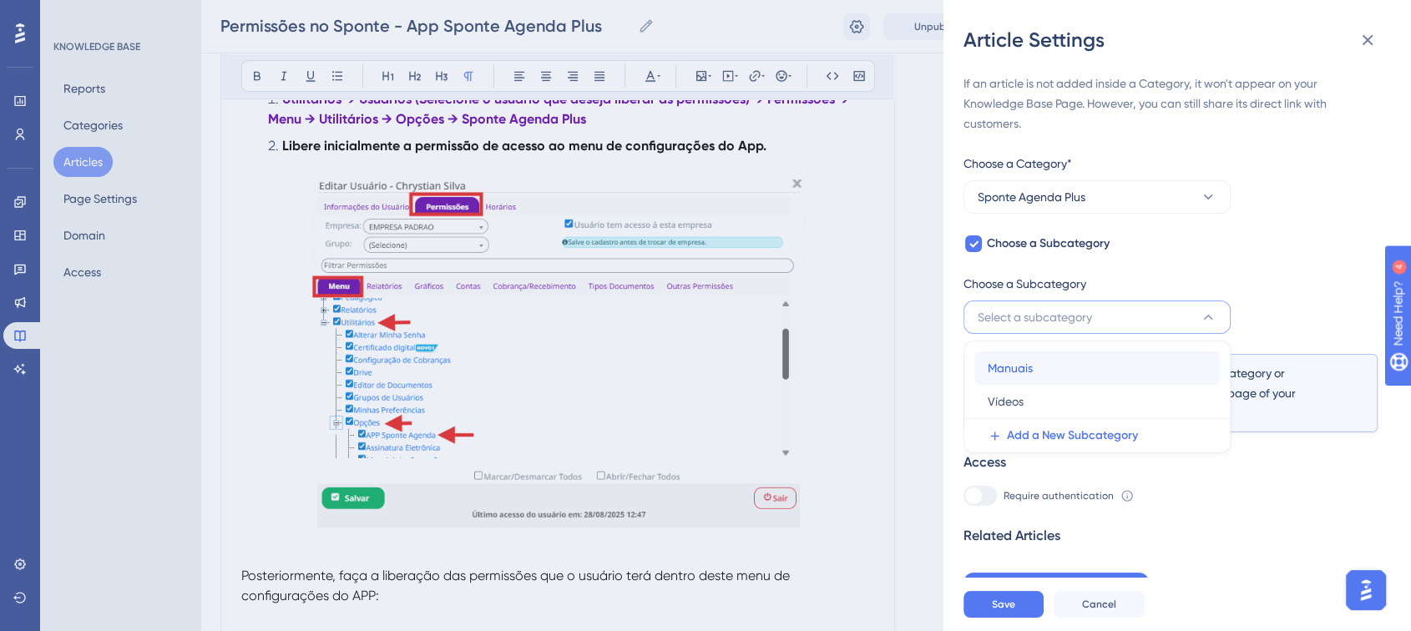
click at [1038, 364] on div "Manuais Manuais" at bounding box center [1097, 368] width 219 height 33
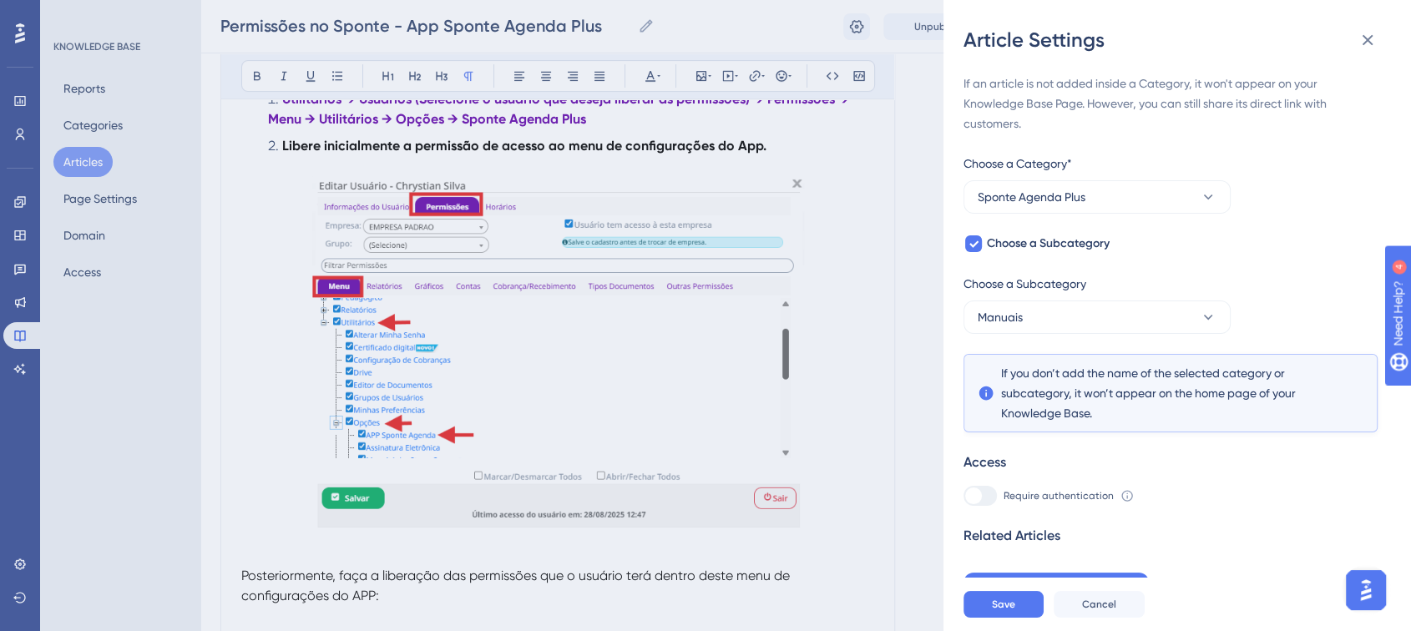
click at [1268, 316] on div "If an article is not added inside a Category, it won't appear on your Knowledge…" at bounding box center [1171, 338] width 414 height 530
click at [991, 609] on button "Save" at bounding box center [1004, 604] width 80 height 27
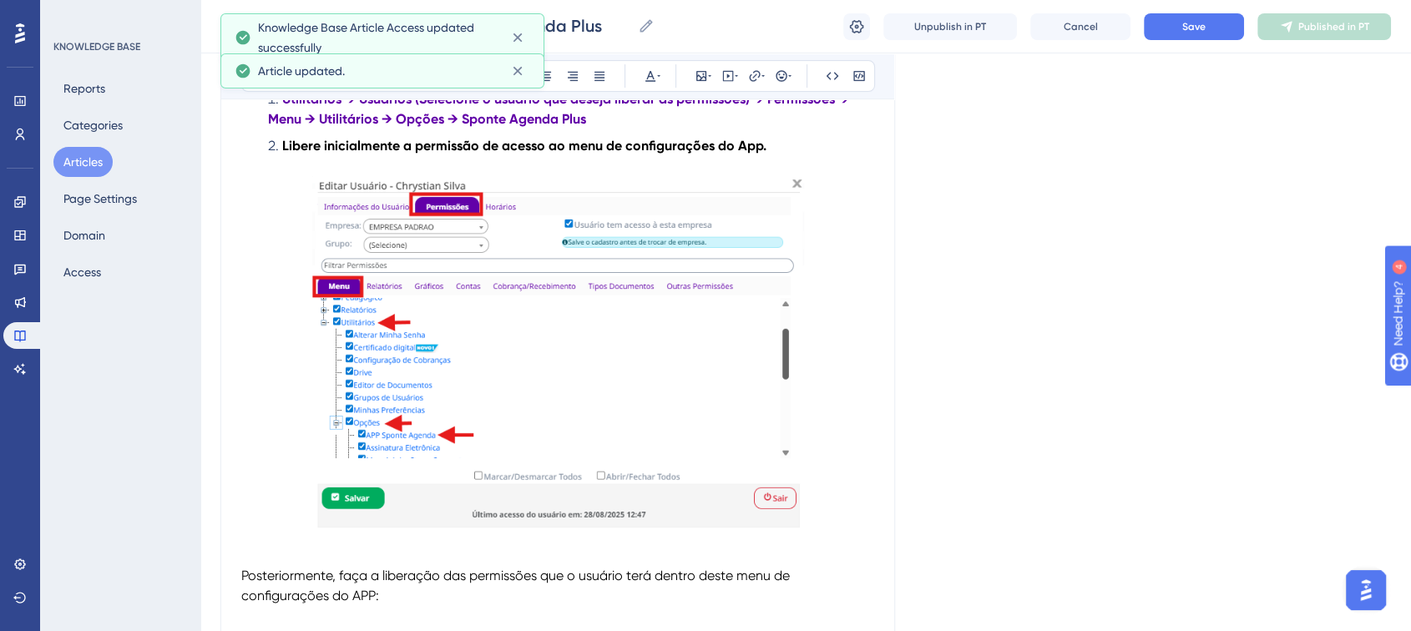
click at [1199, 43] on div "Permissões no Sponte - App Sponte Agenda Plus Permissões no Sponte - App Sponte…" at bounding box center [805, 26] width 1211 height 53
click at [1201, 33] on button "Save" at bounding box center [1194, 26] width 100 height 27
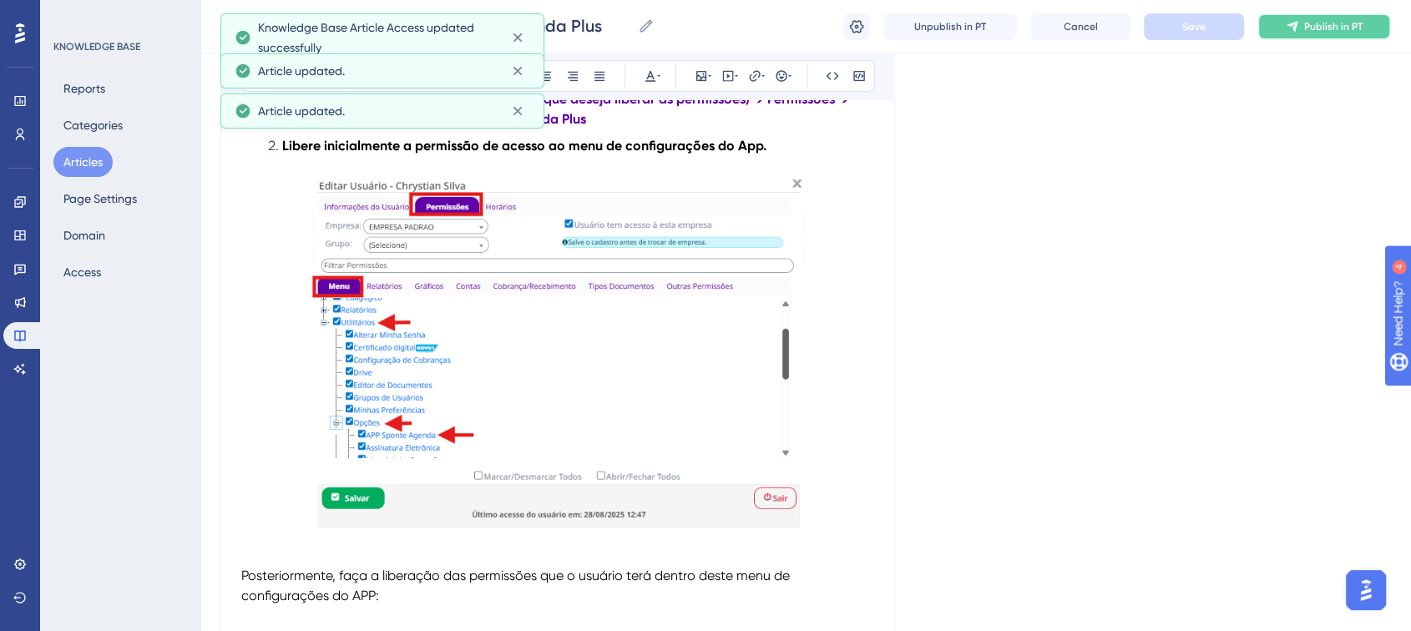
click at [1290, 33] on button "Publish in PT" at bounding box center [1325, 26] width 134 height 27
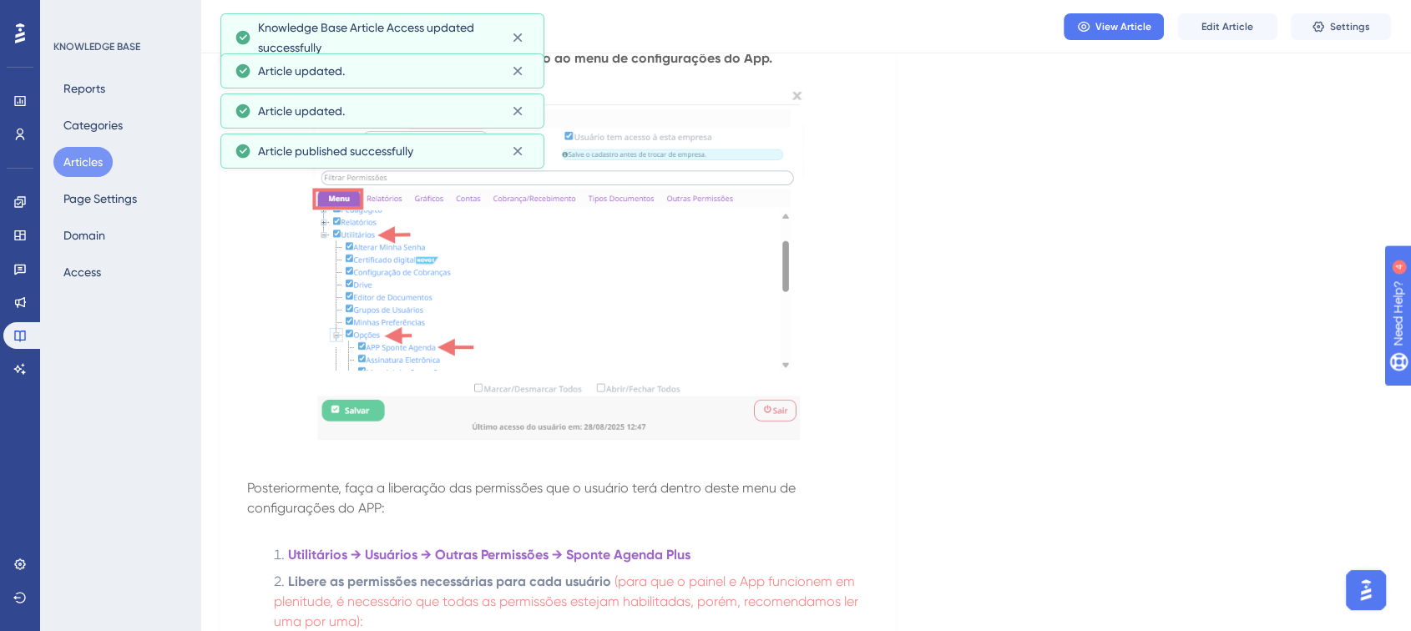
click at [105, 158] on button "Articles" at bounding box center [82, 162] width 59 height 30
